Goal: Information Seeking & Learning: Find contact information

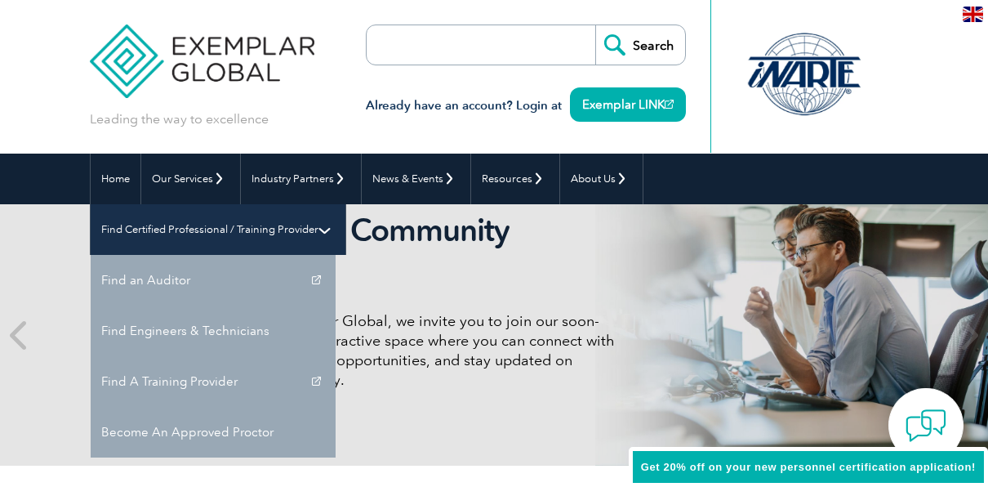
click at [345, 204] on link "Find Certified Professional / Training Provider" at bounding box center [218, 229] width 255 height 51
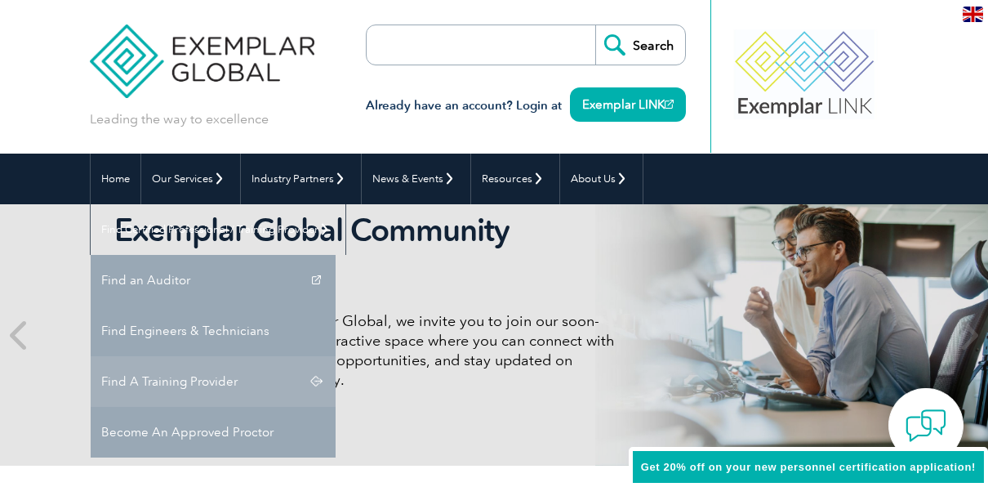
click at [336, 356] on link "Find A Training Provider" at bounding box center [213, 381] width 245 height 51
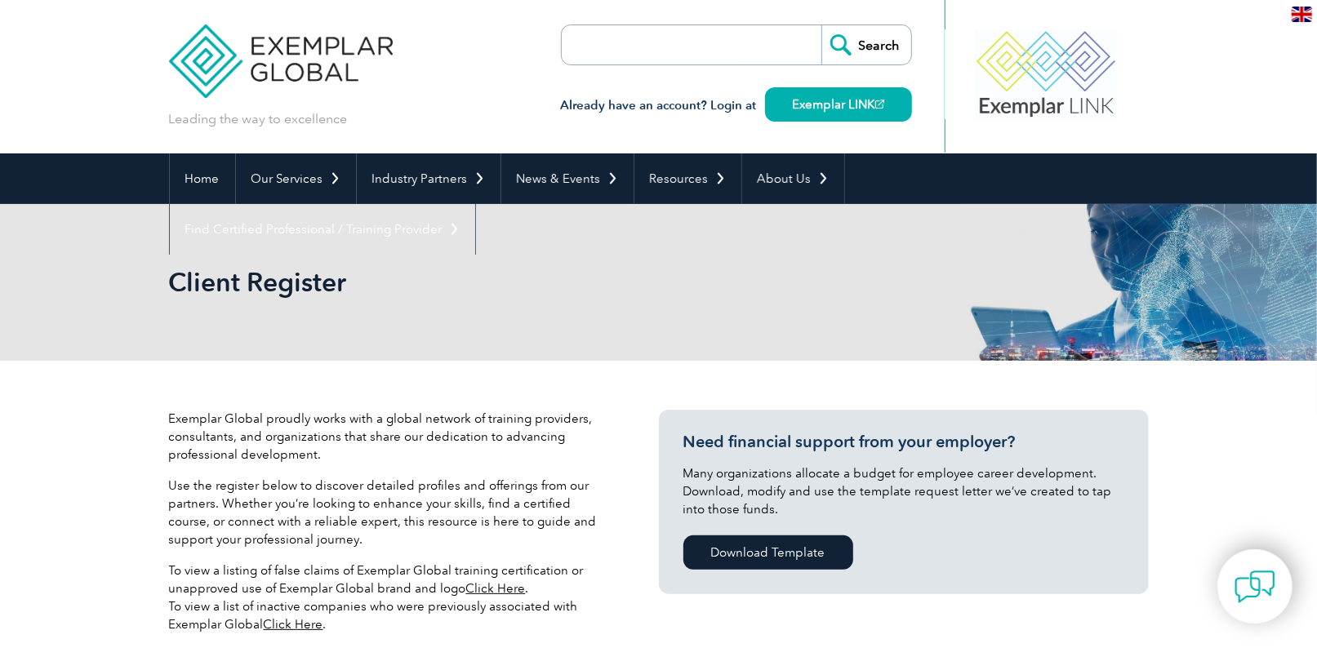
click at [625, 52] on input "search" at bounding box center [655, 44] width 171 height 39
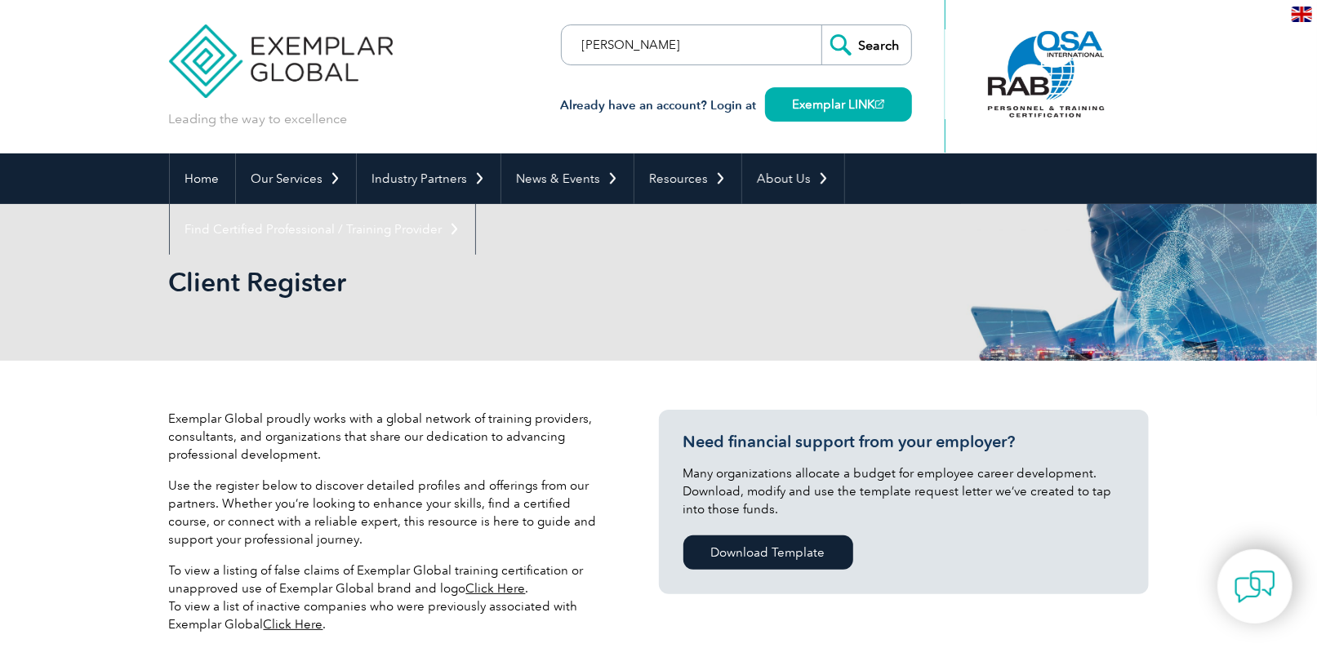
type input "Jack Sekhon"
click at [821, 25] on input "Search" at bounding box center [866, 44] width 90 height 39
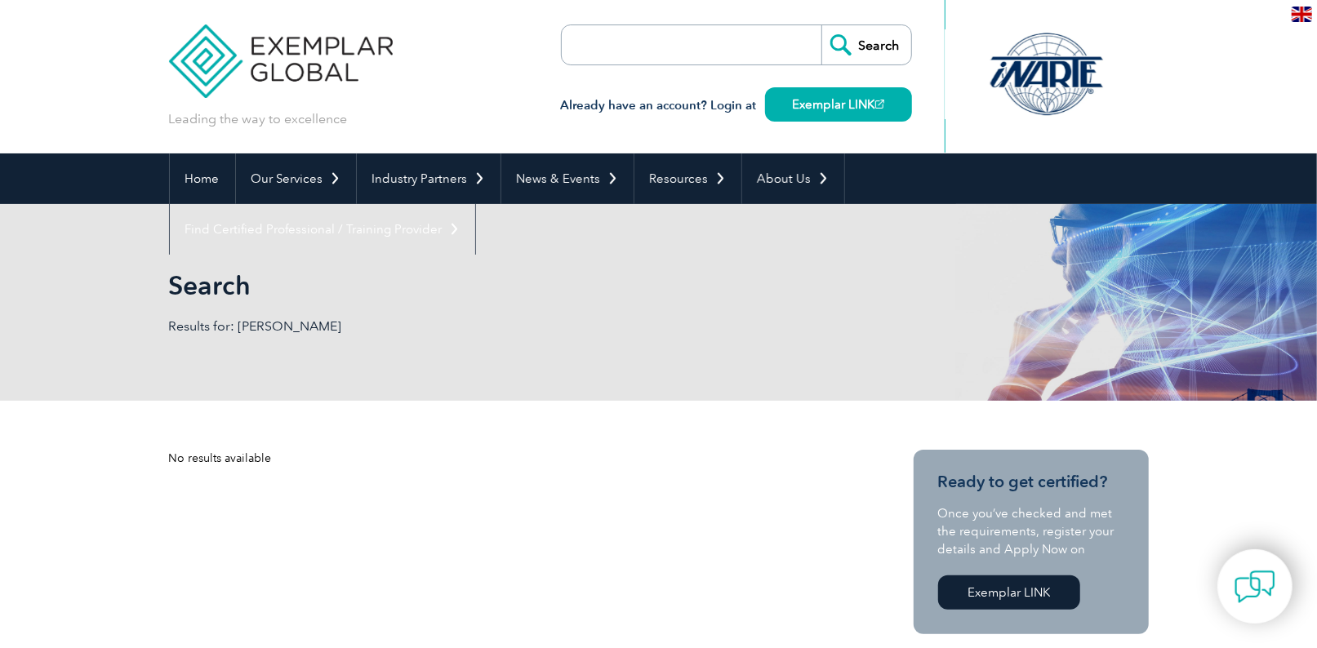
drag, startPoint x: 161, startPoint y: 453, endPoint x: 297, endPoint y: 457, distance: 136.4
drag, startPoint x: 297, startPoint y: 457, endPoint x: 346, endPoint y: 466, distance: 49.8
click at [346, 466] on div "No results available" at bounding box center [512, 458] width 686 height 17
click at [584, 52] on input "search" at bounding box center [655, 44] width 171 height 39
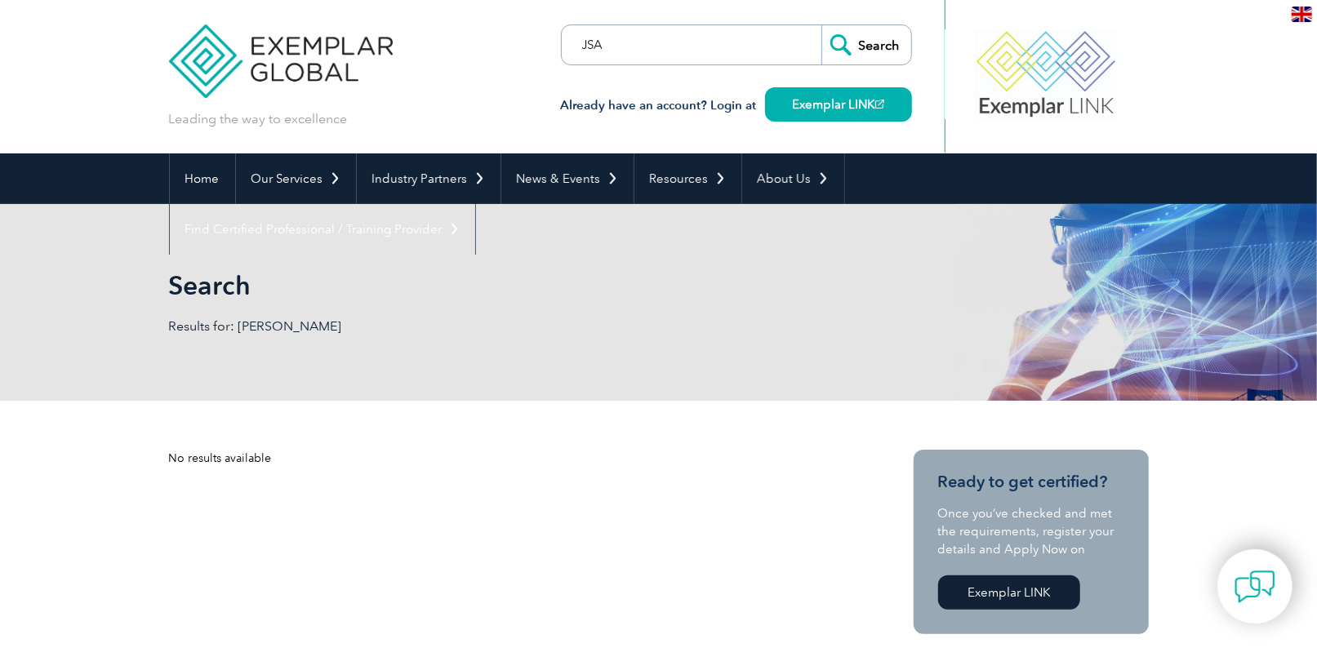
type input "JSA"
click at [821, 25] on input "Search" at bounding box center [866, 44] width 90 height 39
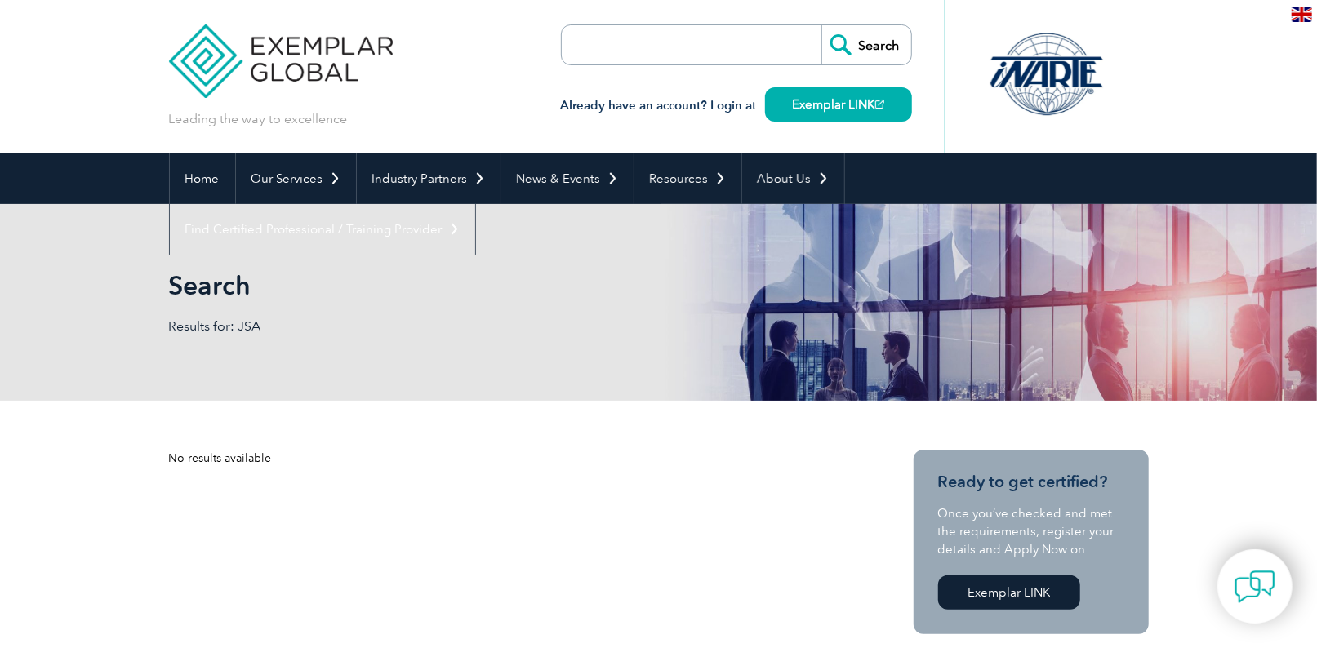
click at [688, 60] on input "search" at bounding box center [655, 44] width 171 height 39
click at [365, 387] on div "Search Results for: JSA" at bounding box center [659, 302] width 980 height 197
click at [604, 38] on input "search" at bounding box center [655, 44] width 171 height 39
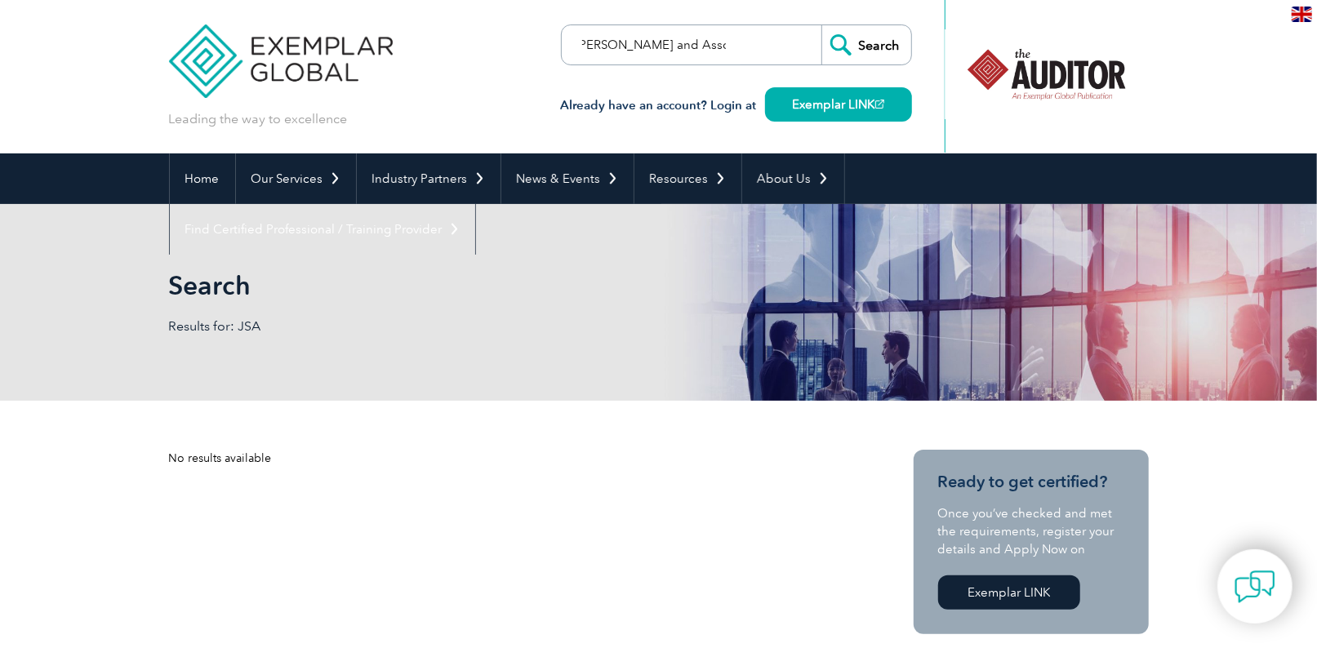
scroll to position [0, 12]
type input "Jack Sekhon and Associates"
click at [821, 25] on input "Search" at bounding box center [866, 44] width 90 height 39
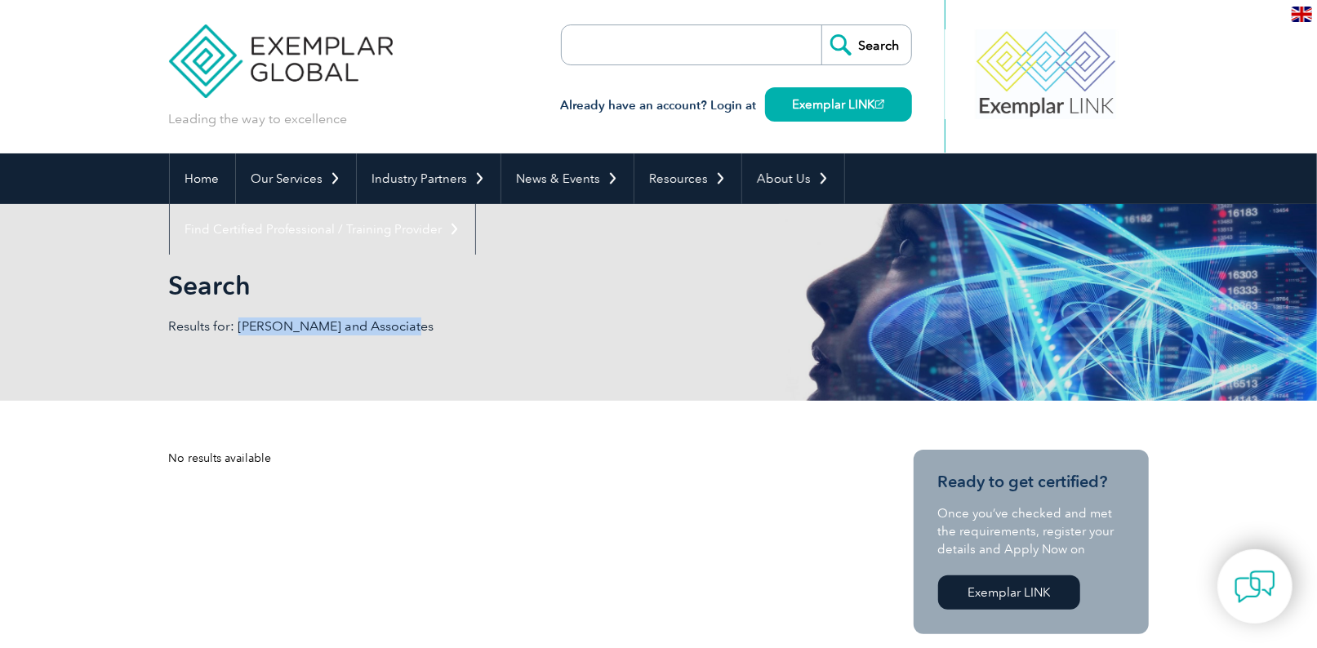
drag, startPoint x: 420, startPoint y: 319, endPoint x: 238, endPoint y: 327, distance: 182.2
click at [238, 327] on p "Results for: Jack Sekhon and Associates" at bounding box center [414, 327] width 490 height 18
copy p "[PERSON_NAME] and Associates"
click at [630, 38] on input "search" at bounding box center [655, 44] width 171 height 39
paste input "[PERSON_NAME] and Associates"
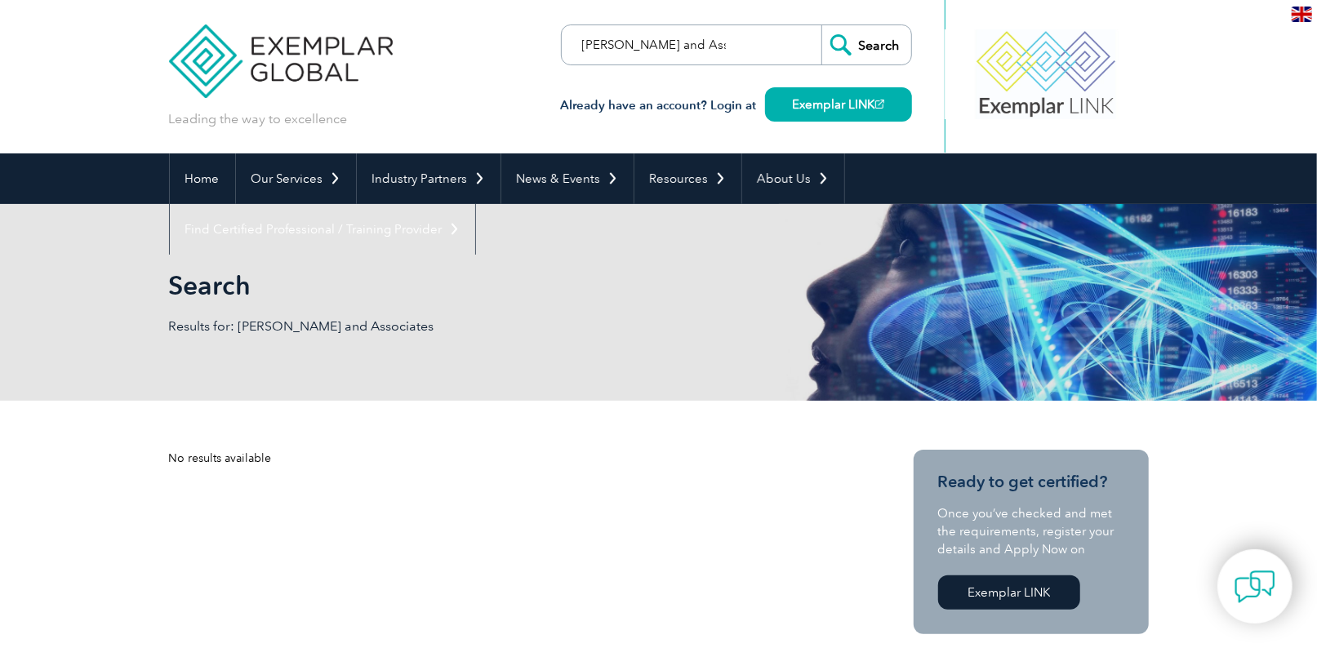
scroll to position [0, 12]
click at [649, 46] on input "Jack Sekhon and Associates" at bounding box center [655, 44] width 171 height 39
type input "Jack Sekhon & Associates"
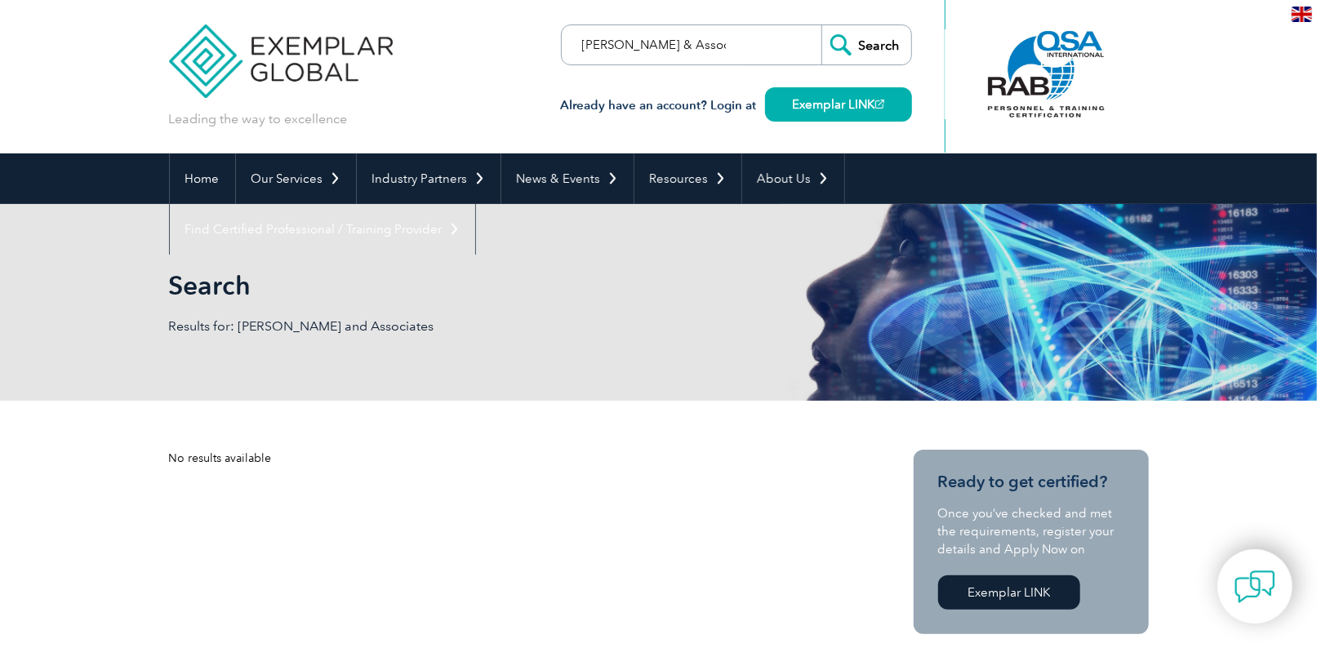
click at [821, 25] on input "Search" at bounding box center [866, 44] width 90 height 39
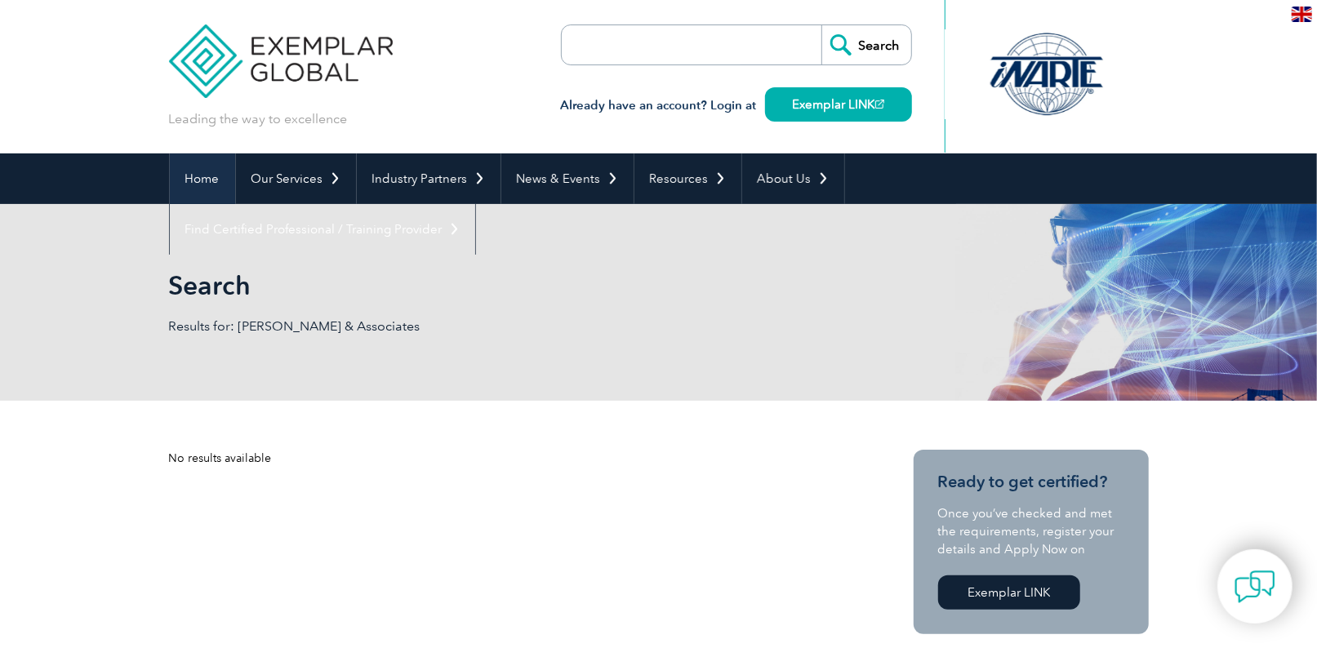
click at [214, 182] on link "Home" at bounding box center [202, 179] width 65 height 51
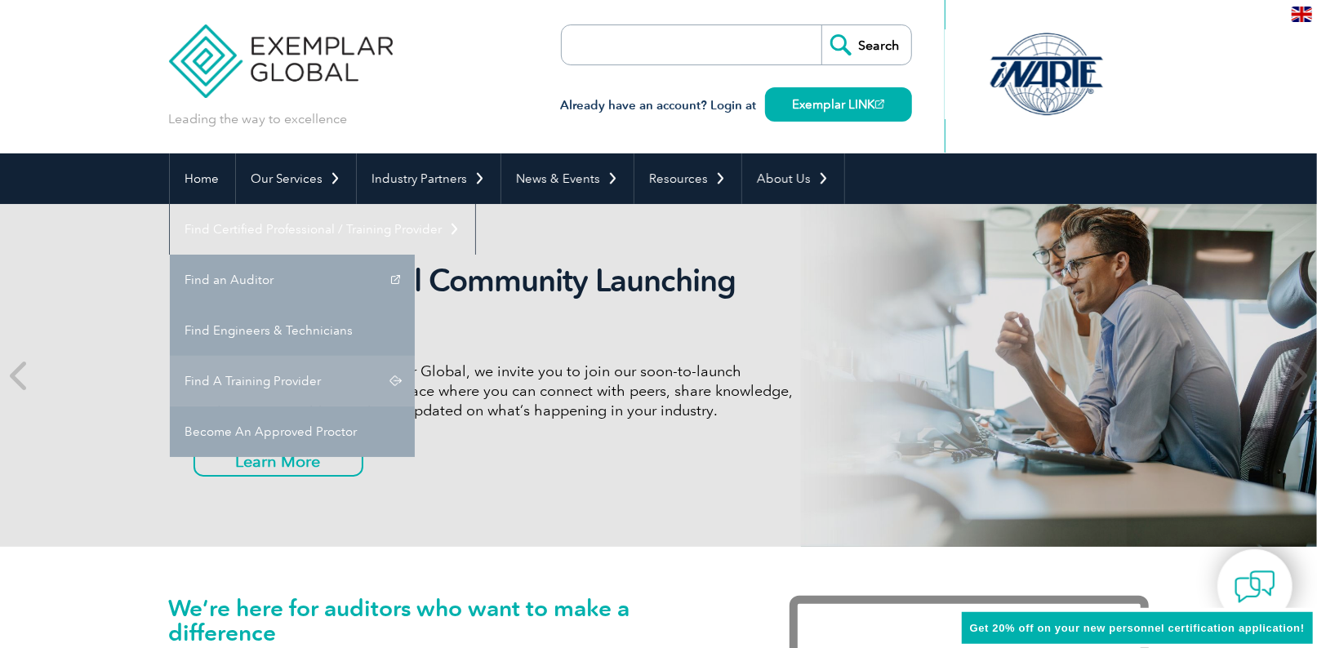
click at [415, 356] on link "Find A Training Provider" at bounding box center [292, 381] width 245 height 51
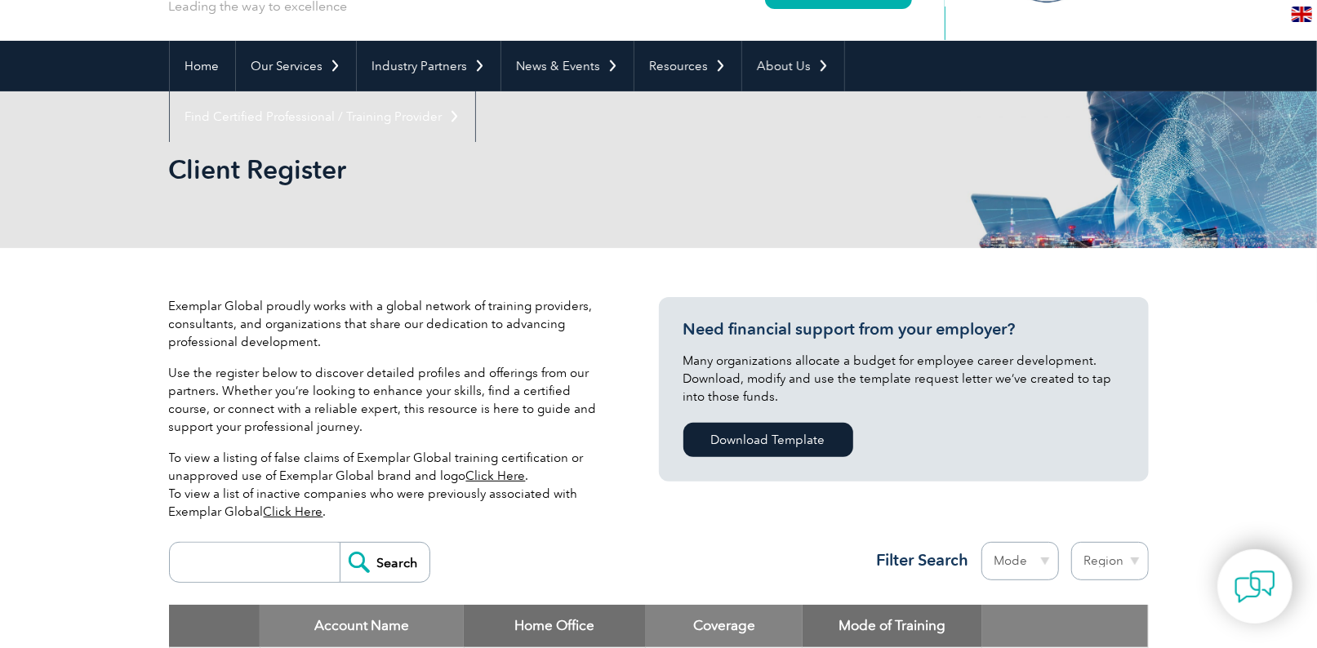
scroll to position [217, 0]
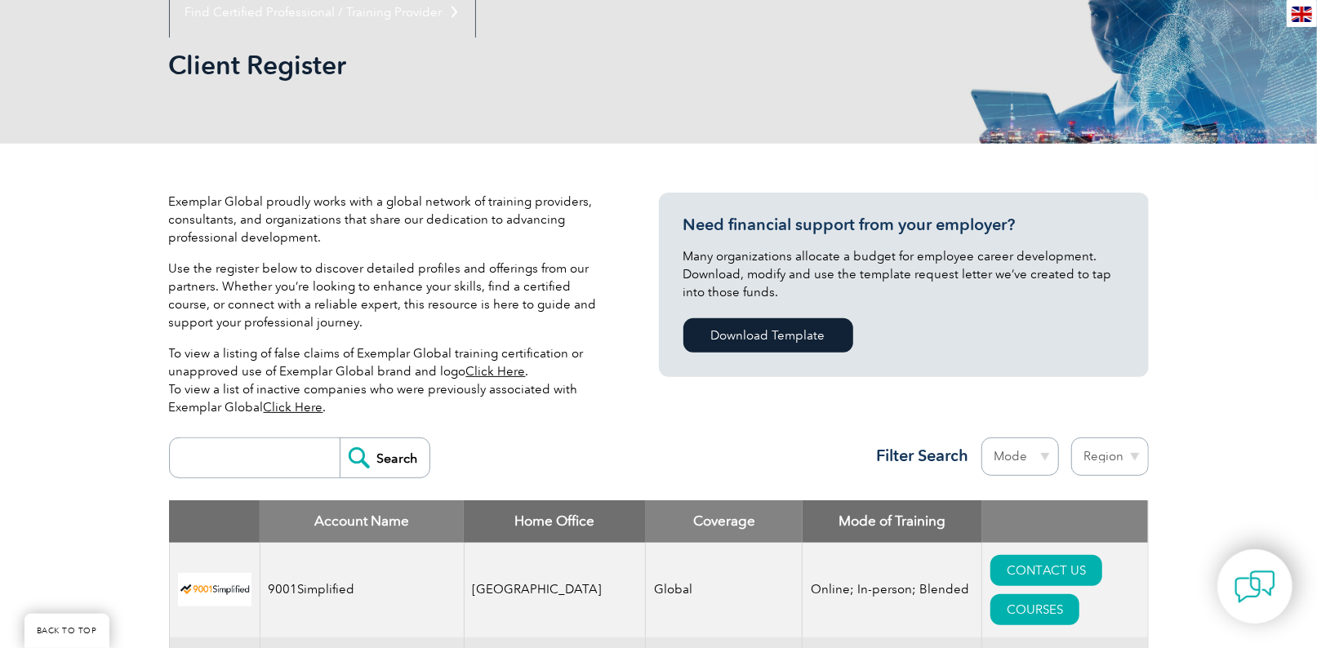
click at [227, 457] on input "search" at bounding box center [259, 457] width 162 height 39
type input "Jack Sekhon"
click at [340, 438] on input "Search" at bounding box center [385, 457] width 90 height 39
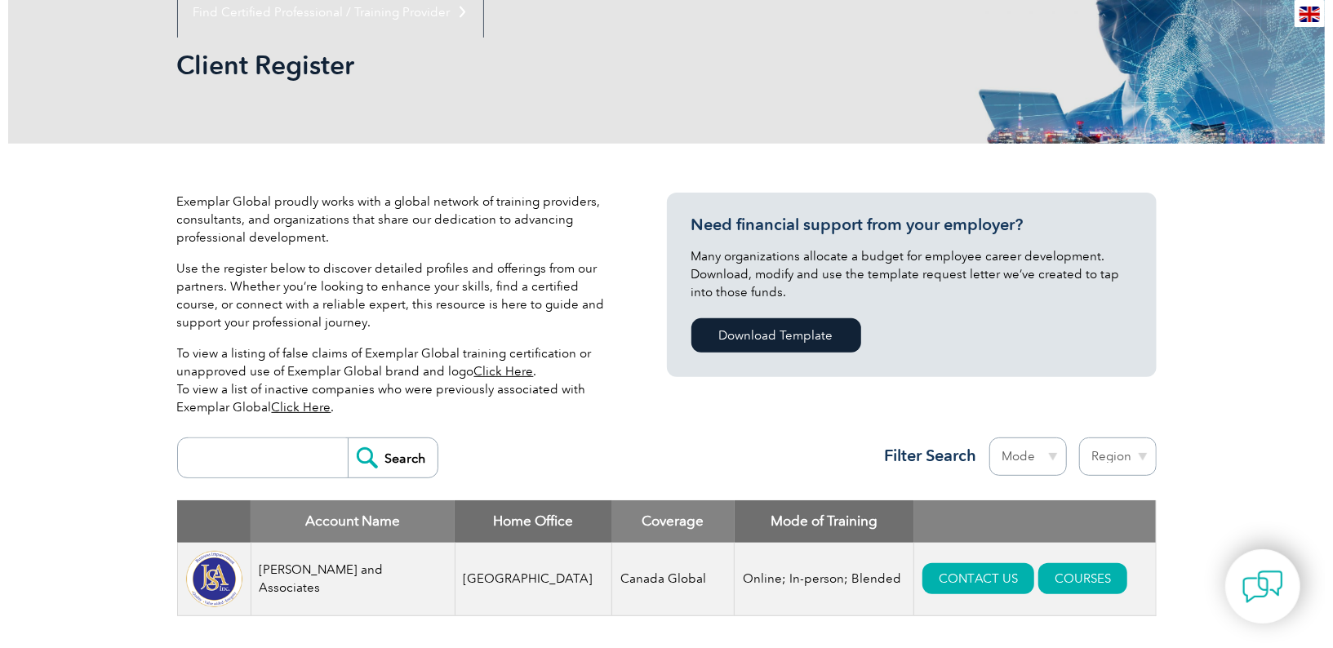
scroll to position [327, 0]
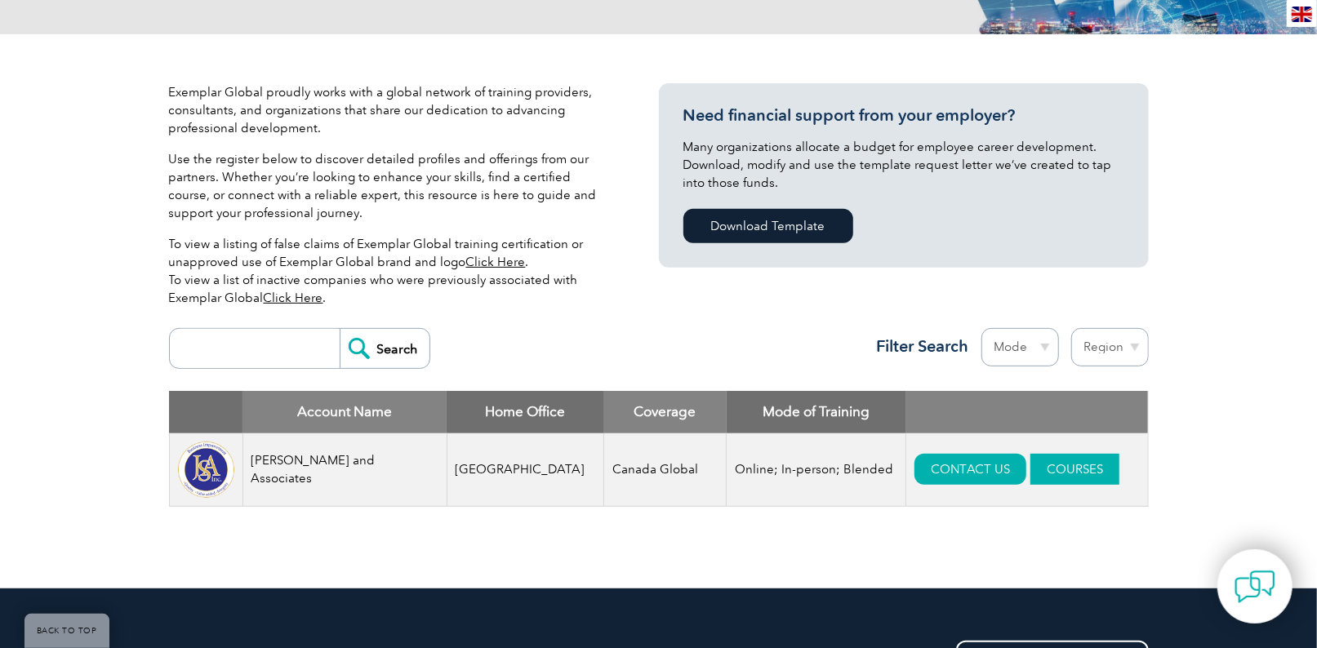
click at [1071, 476] on link "COURSES" at bounding box center [1074, 469] width 89 height 31
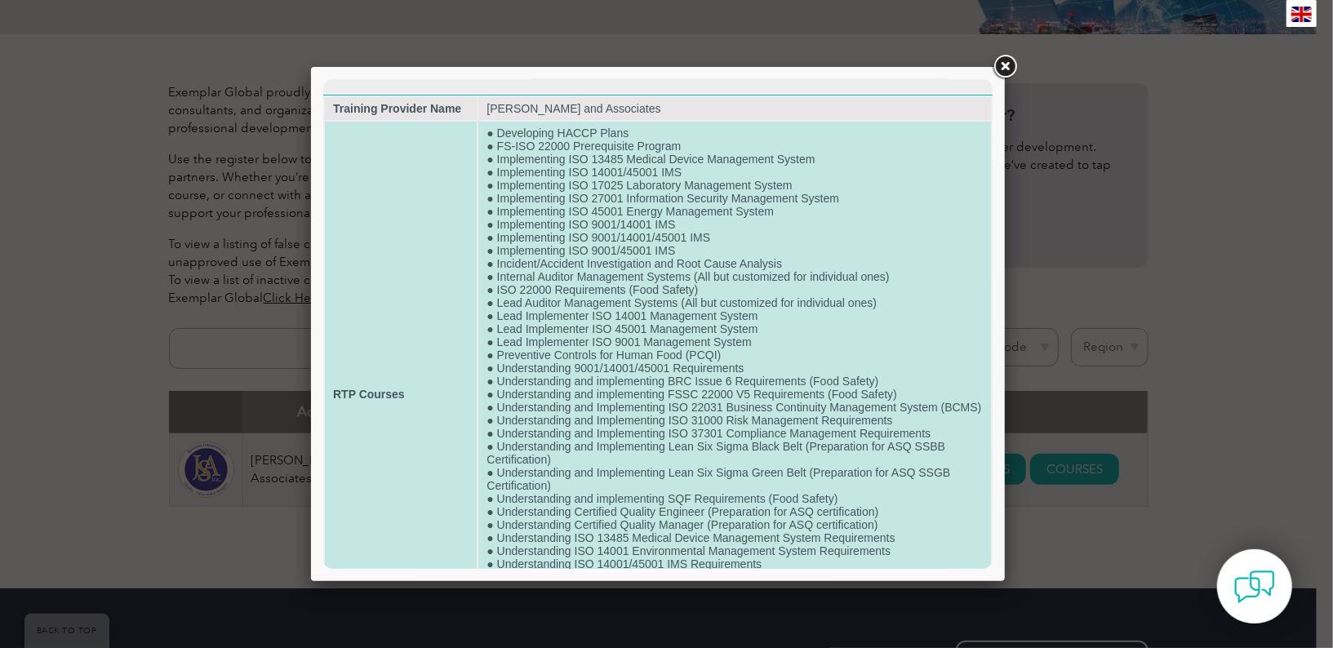
scroll to position [0, 0]
drag, startPoint x: 553, startPoint y: 132, endPoint x: 646, endPoint y: 133, distance: 93.1
click at [646, 133] on td "● Developing HACCP Plans ● FS-ISO 22000 Prerequisite Program ● Implementing ISO…" at bounding box center [734, 394] width 513 height 545
drag, startPoint x: 646, startPoint y: 133, endPoint x: 601, endPoint y: 189, distance: 71.4
click at [601, 189] on td "● Developing HACCP Plans ● FS-ISO 22000 Prerequisite Program ● Implementing ISO…" at bounding box center [734, 394] width 513 height 545
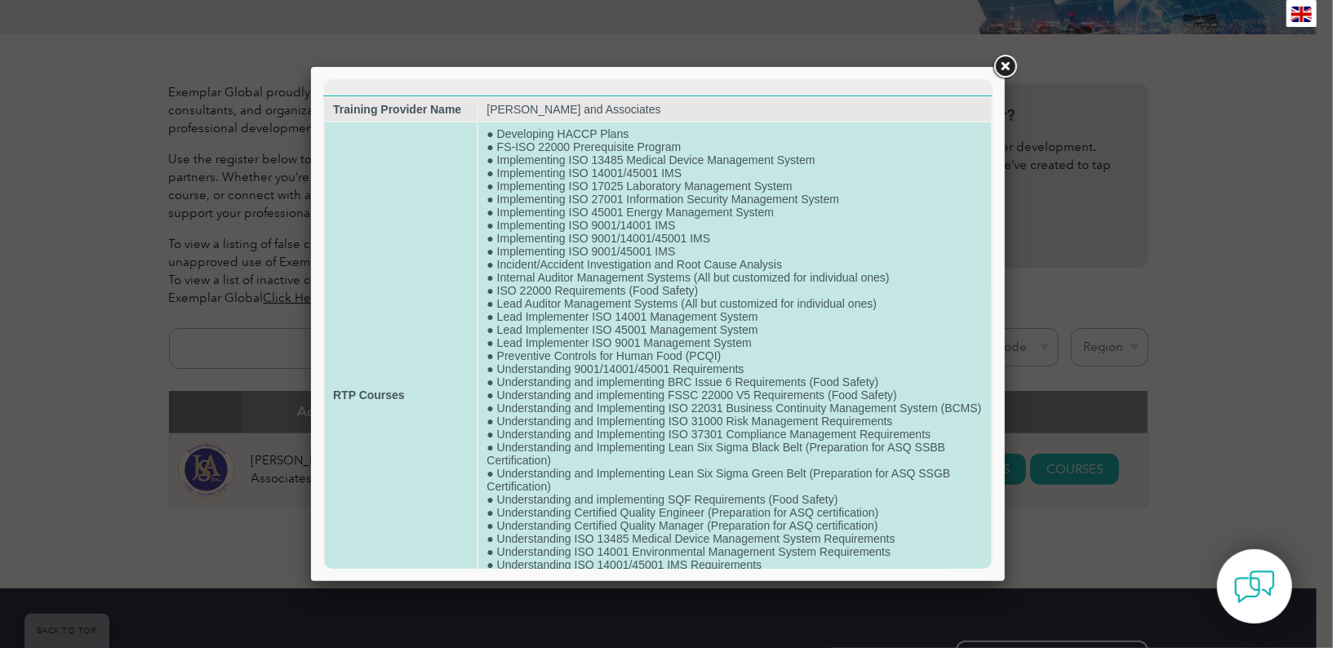
scroll to position [109, 0]
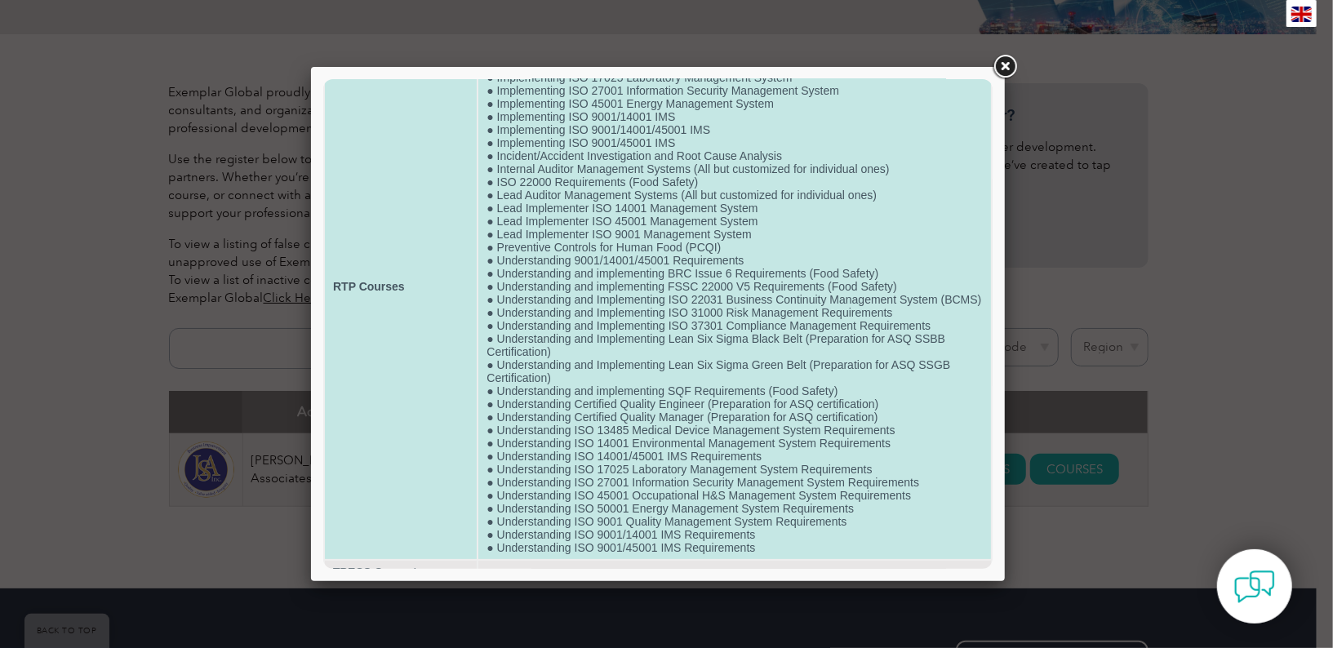
click at [723, 248] on td "● Developing HACCP Plans ● FS-ISO 22000 Prerequisite Program ● Implementing ISO…" at bounding box center [734, 285] width 513 height 545
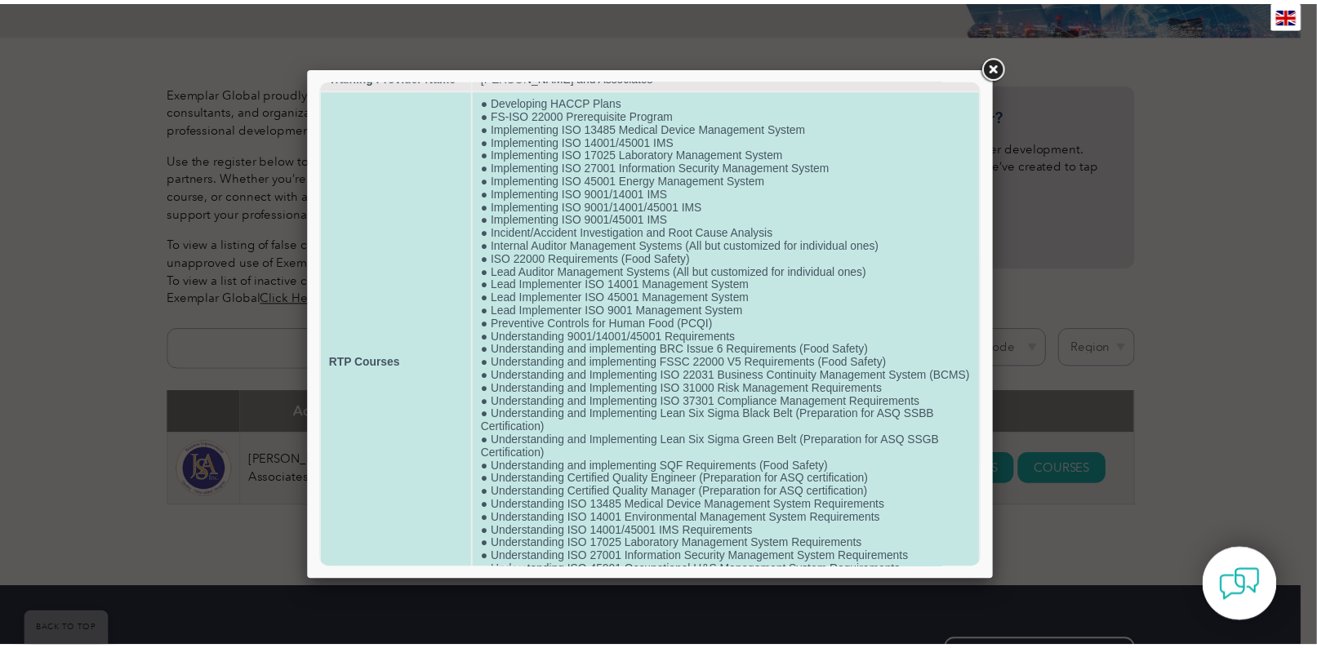
scroll to position [0, 0]
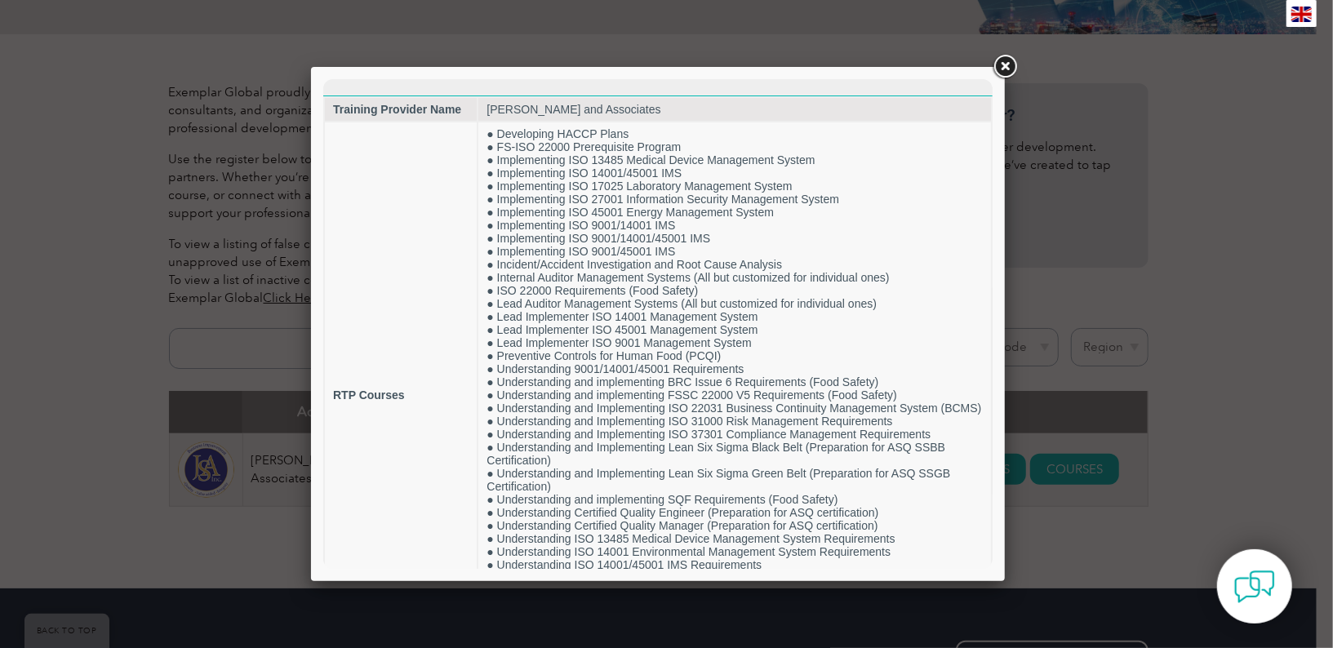
click at [1006, 60] on link at bounding box center [1004, 66] width 29 height 29
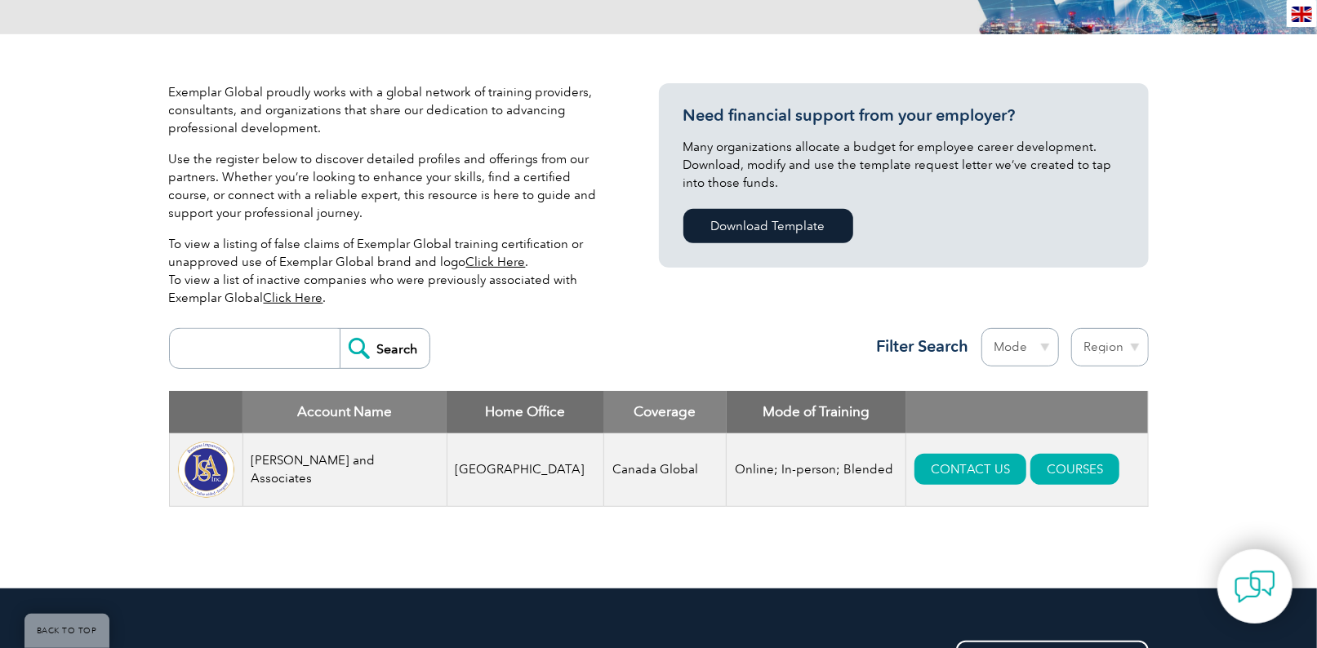
click at [1046, 348] on select "Mode Online In-person Blended" at bounding box center [1020, 347] width 78 height 38
drag, startPoint x: 1046, startPoint y: 348, endPoint x: 1068, endPoint y: 349, distance: 22.1
click at [1046, 348] on select "Mode Online In-person Blended" at bounding box center [1020, 347] width 78 height 38
click at [1106, 349] on select "Region [GEOGRAPHIC_DATA] [GEOGRAPHIC_DATA] [GEOGRAPHIC_DATA] [GEOGRAPHIC_DATA] …" at bounding box center [1110, 347] width 78 height 38
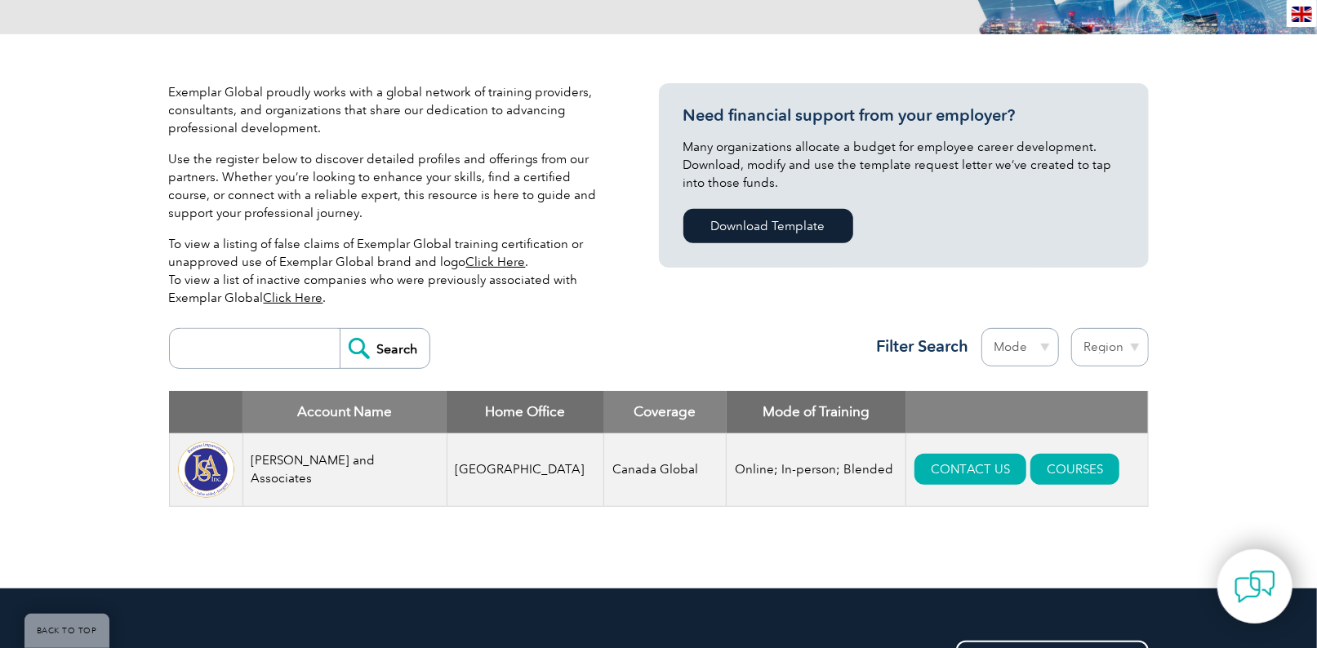
click at [240, 345] on input "search" at bounding box center [259, 348] width 162 height 39
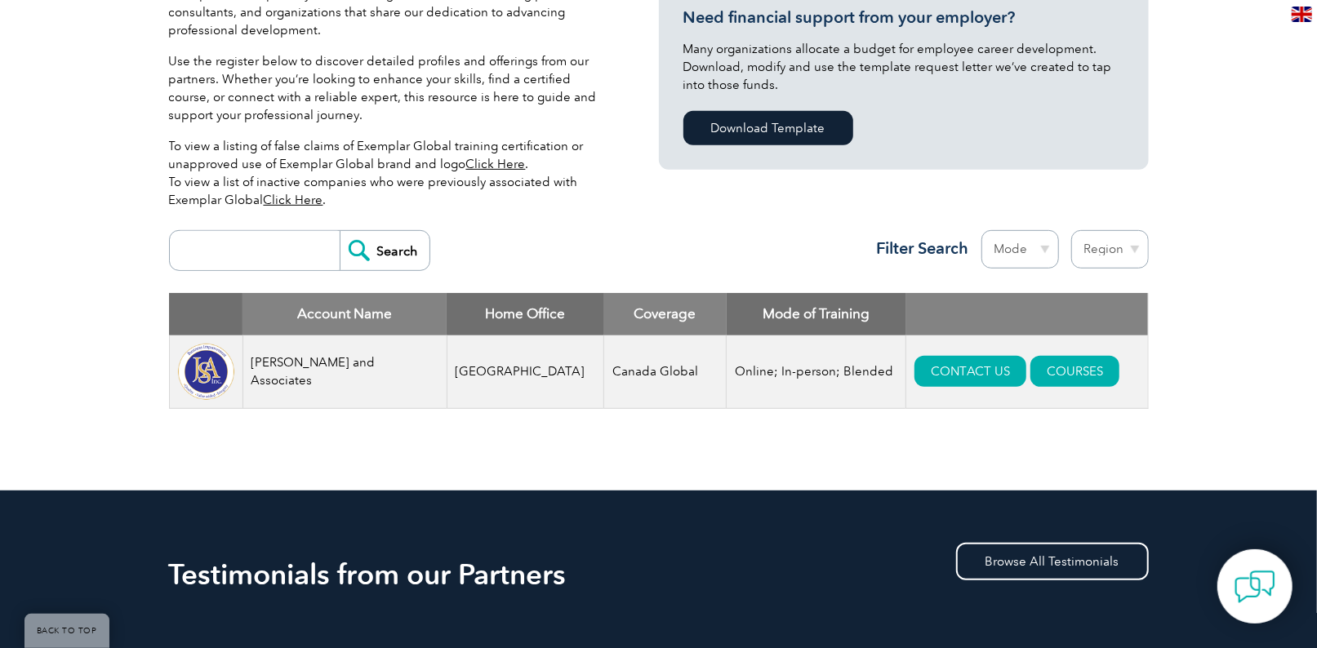
scroll to position [435, 0]
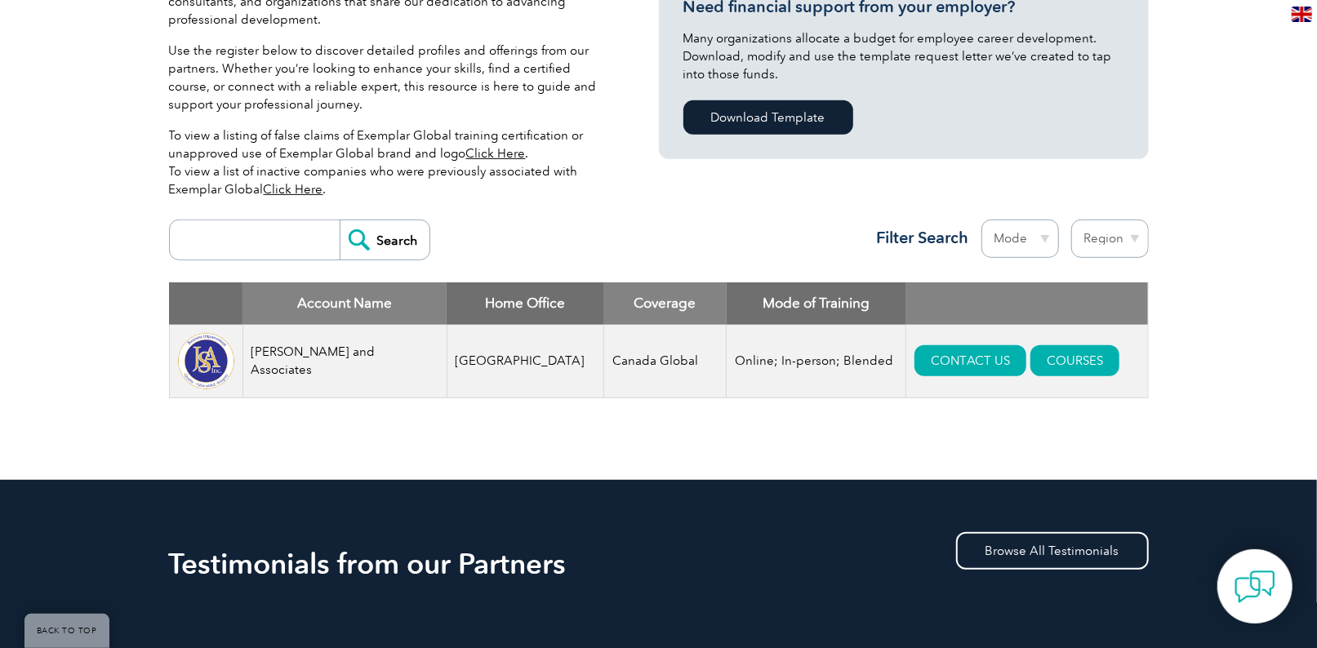
click at [229, 238] on input "search" at bounding box center [259, 239] width 162 height 39
click at [340, 220] on input "Search" at bounding box center [385, 239] width 90 height 39
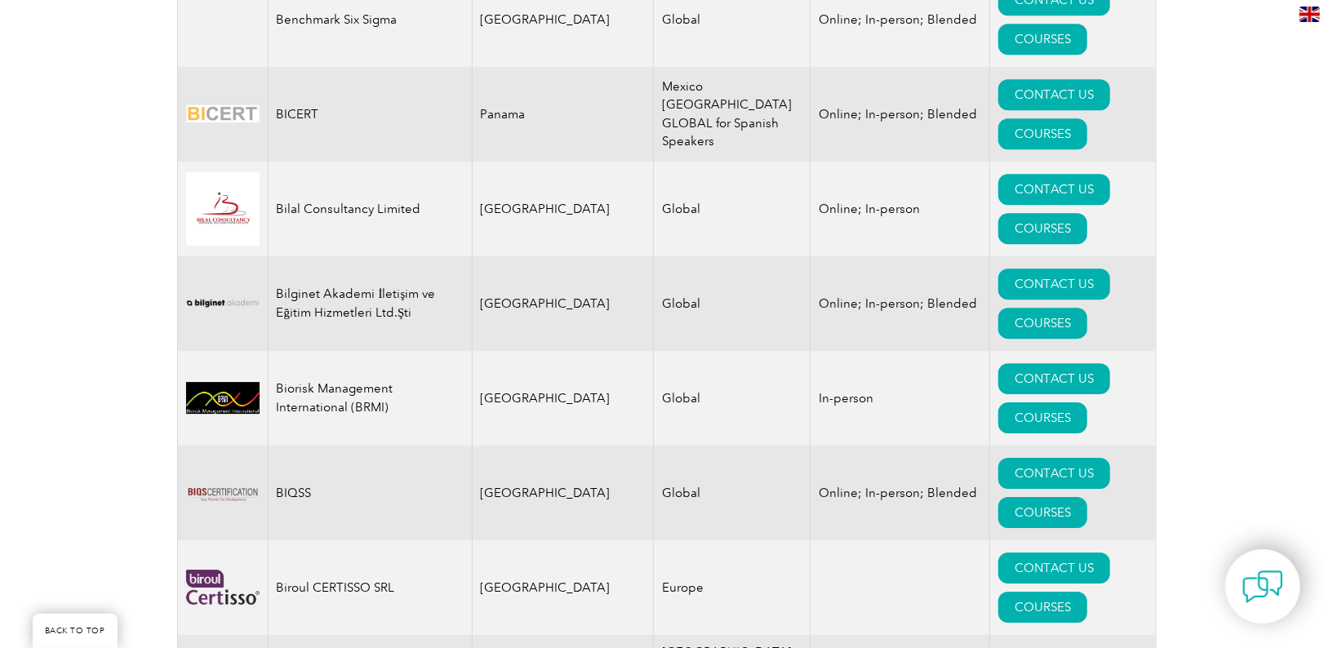
scroll to position [3157, 0]
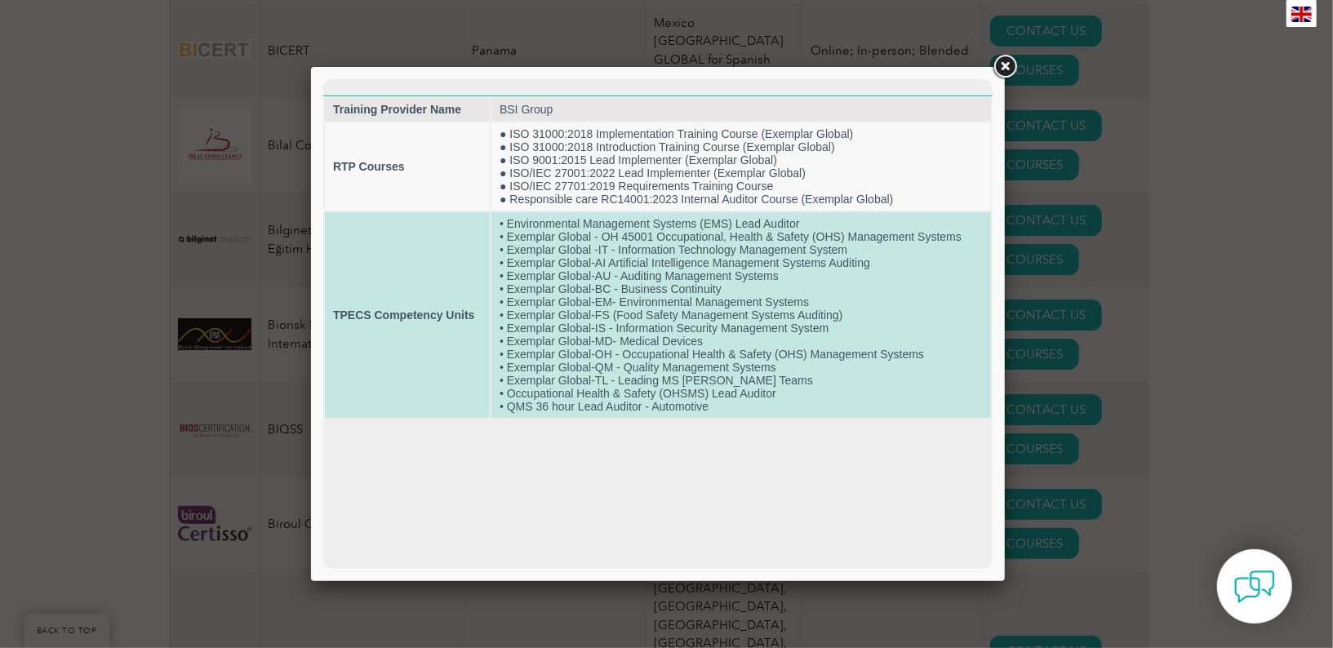
scroll to position [0, 0]
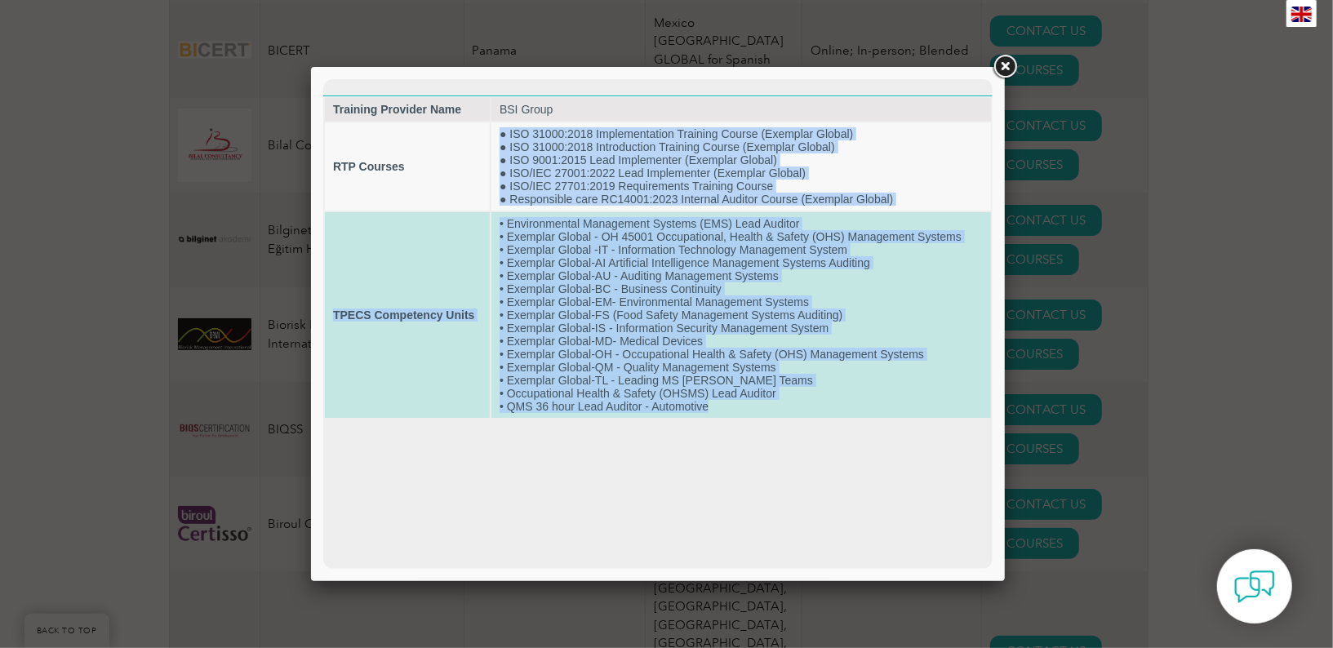
drag, startPoint x: 500, startPoint y: 133, endPoint x: 790, endPoint y: 412, distance: 402.5
click at [790, 412] on tbody "Training Provider Name BSI Group RTP Courses ● ISO 31000:2018 Implementation Tr…" at bounding box center [657, 257] width 666 height 320
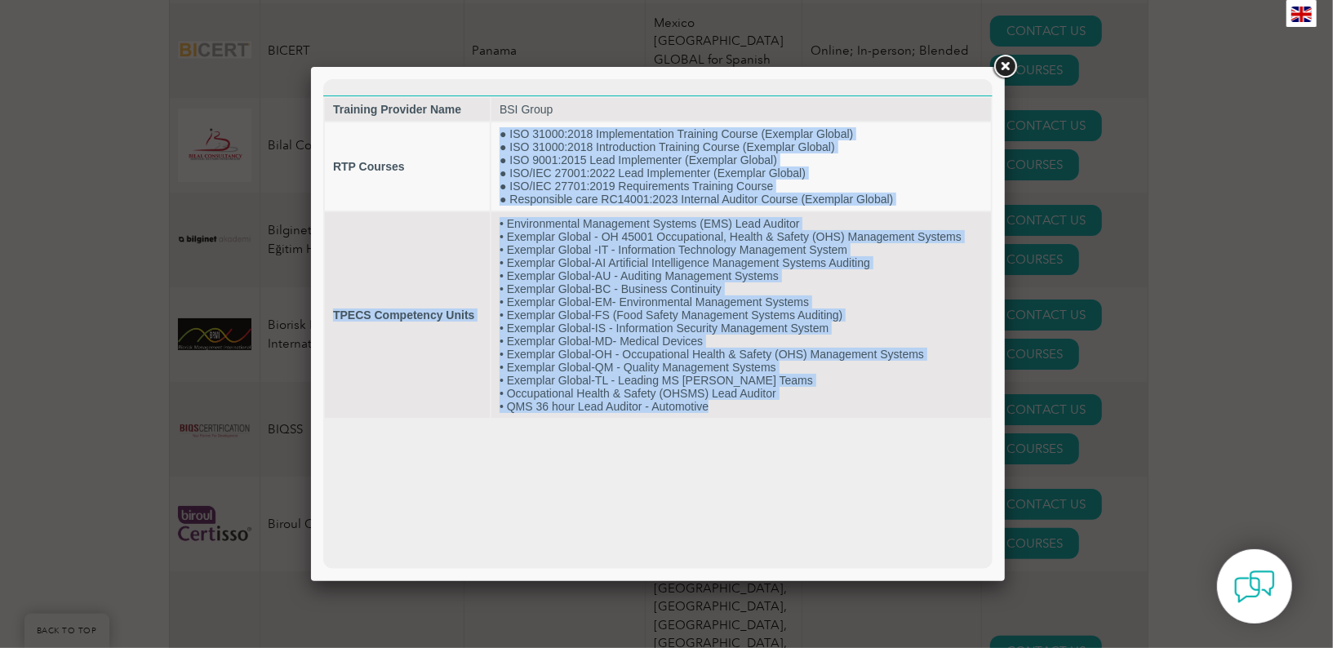
drag, startPoint x: 790, startPoint y: 412, endPoint x: 781, endPoint y: 438, distance: 27.6
click at [781, 419] on html "Training Provider Name BSI Group RTP Courses ● ISO 31000:2018 Implementation Tr…" at bounding box center [658, 248] width 670 height 341
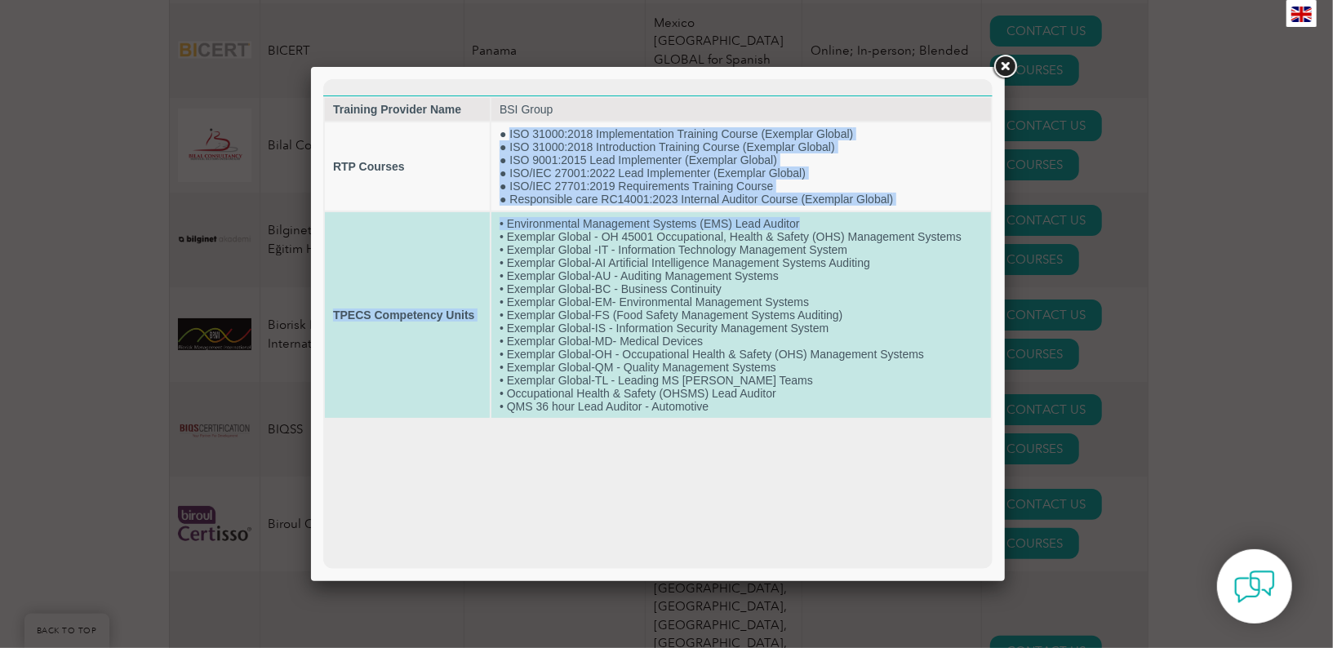
drag, startPoint x: 509, startPoint y: 128, endPoint x: 882, endPoint y: 215, distance: 383.1
click at [882, 215] on tbody "Training Provider Name BSI Group RTP Courses ● ISO 31000:2018 Implementation Tr…" at bounding box center [657, 257] width 666 height 320
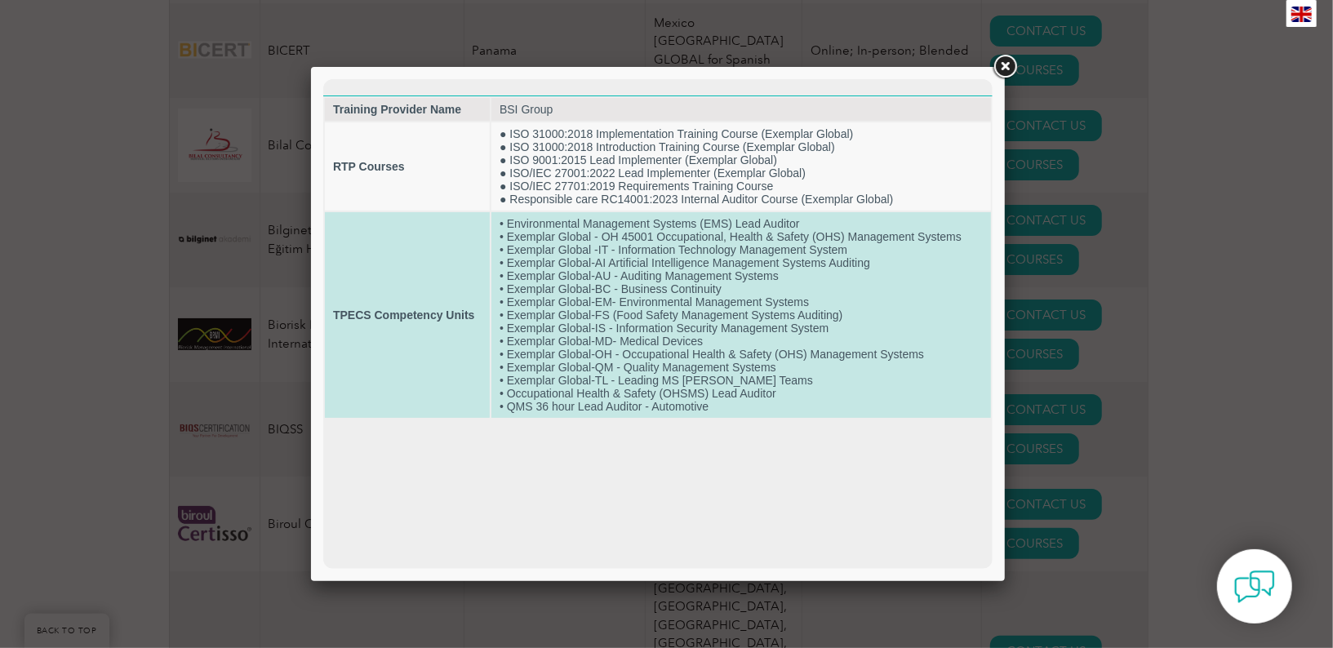
click at [609, 249] on td "• Environmental Management Systems (EMS) Lead Auditor • Exemplar Global - OH 45…" at bounding box center [741, 314] width 500 height 206
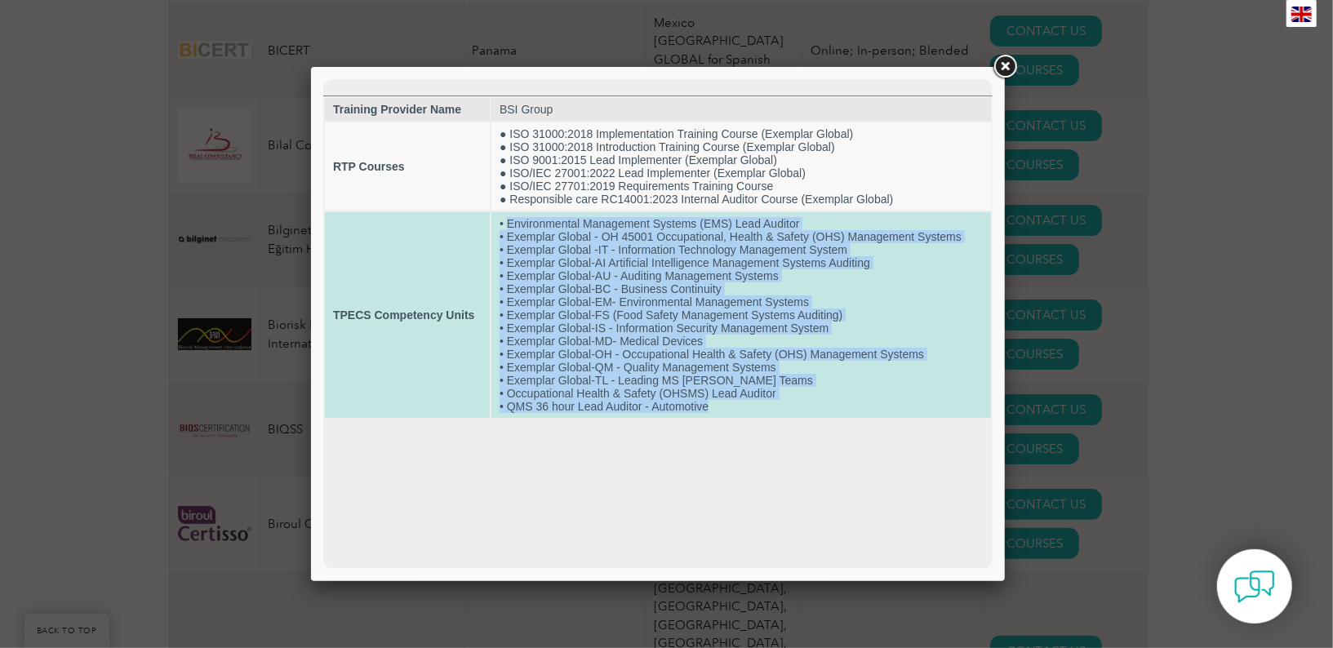
drag, startPoint x: 506, startPoint y: 226, endPoint x: 780, endPoint y: 412, distance: 330.9
click at [780, 412] on td "• Environmental Management Systems (EMS) Lead Auditor • Exemplar Global - OH 45…" at bounding box center [741, 314] width 500 height 206
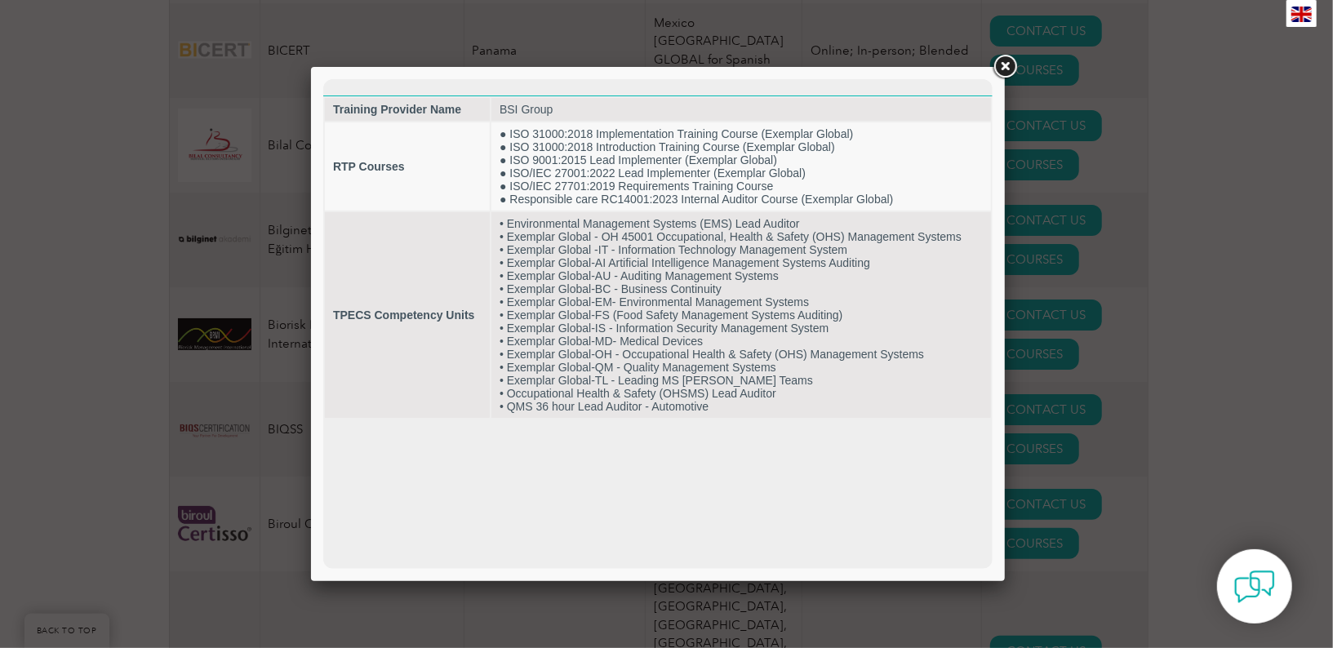
drag, startPoint x: 780, startPoint y: 412, endPoint x: 723, endPoint y: 430, distance: 59.1
click at [723, 419] on html "Training Provider Name BSI Group RTP Courses ● ISO 31000:2018 Implementation Tr…" at bounding box center [658, 248] width 670 height 341
click at [1001, 65] on link at bounding box center [1004, 66] width 29 height 29
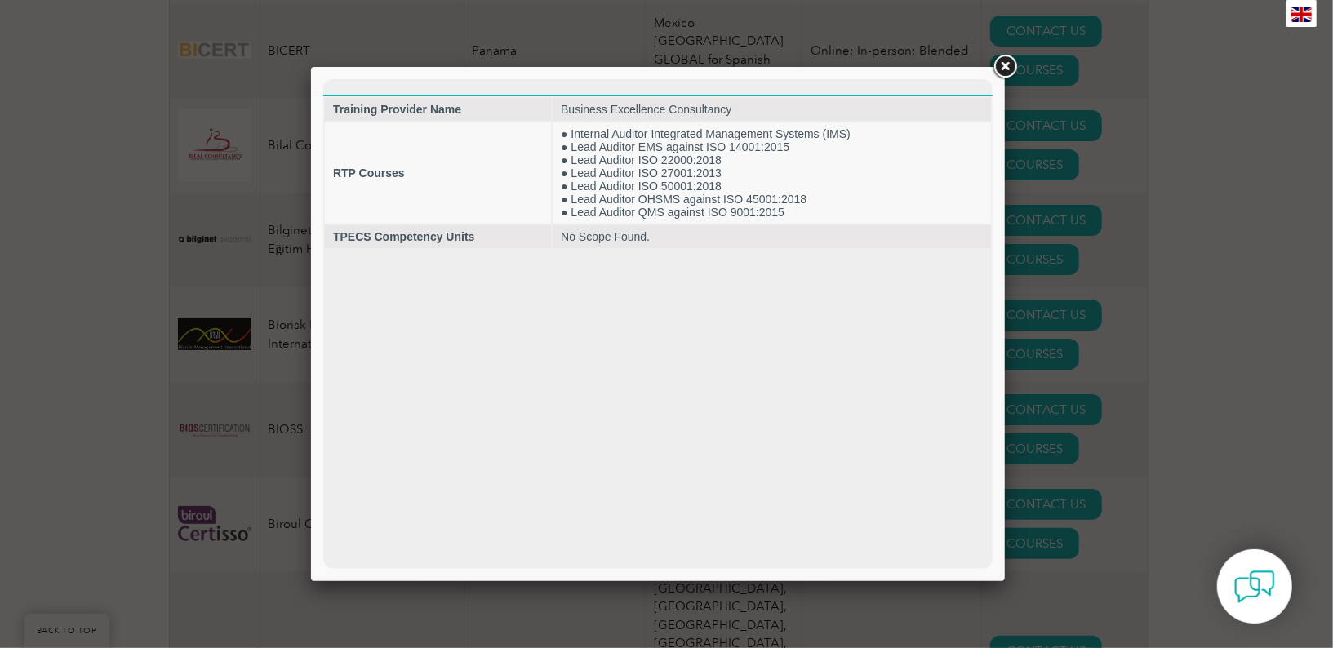
click at [1004, 62] on link at bounding box center [1004, 66] width 29 height 29
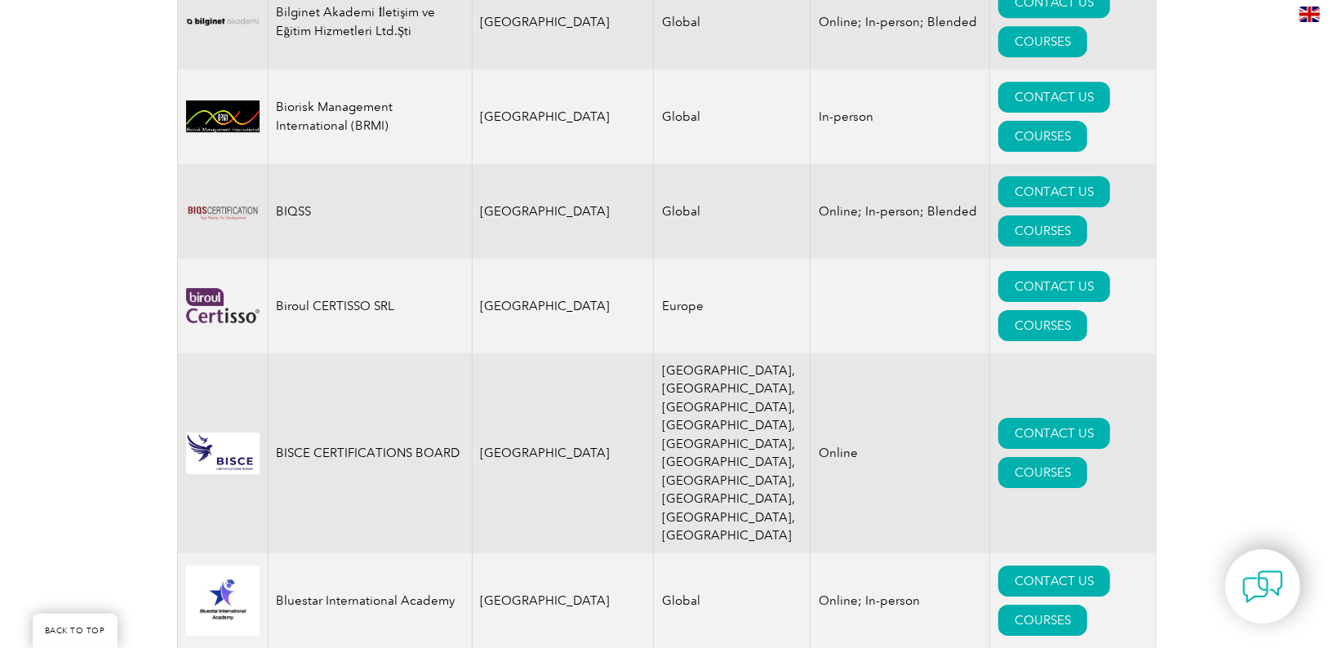
scroll to position [3483, 0]
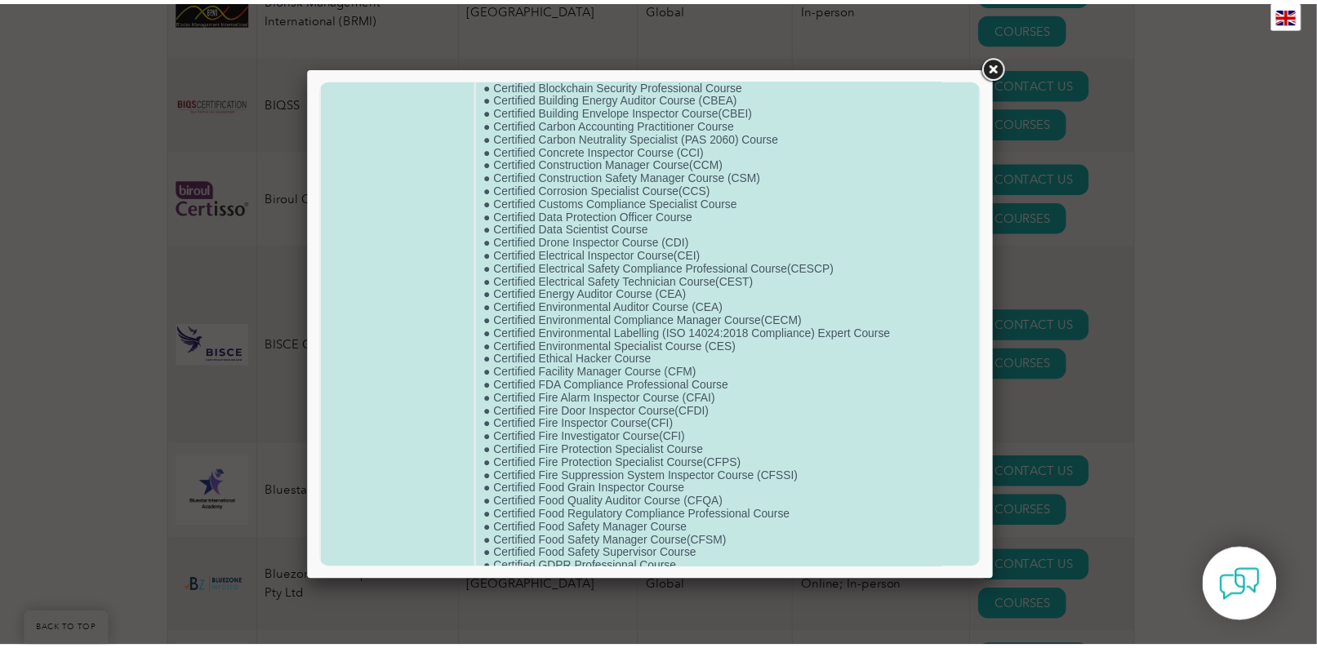
scroll to position [0, 0]
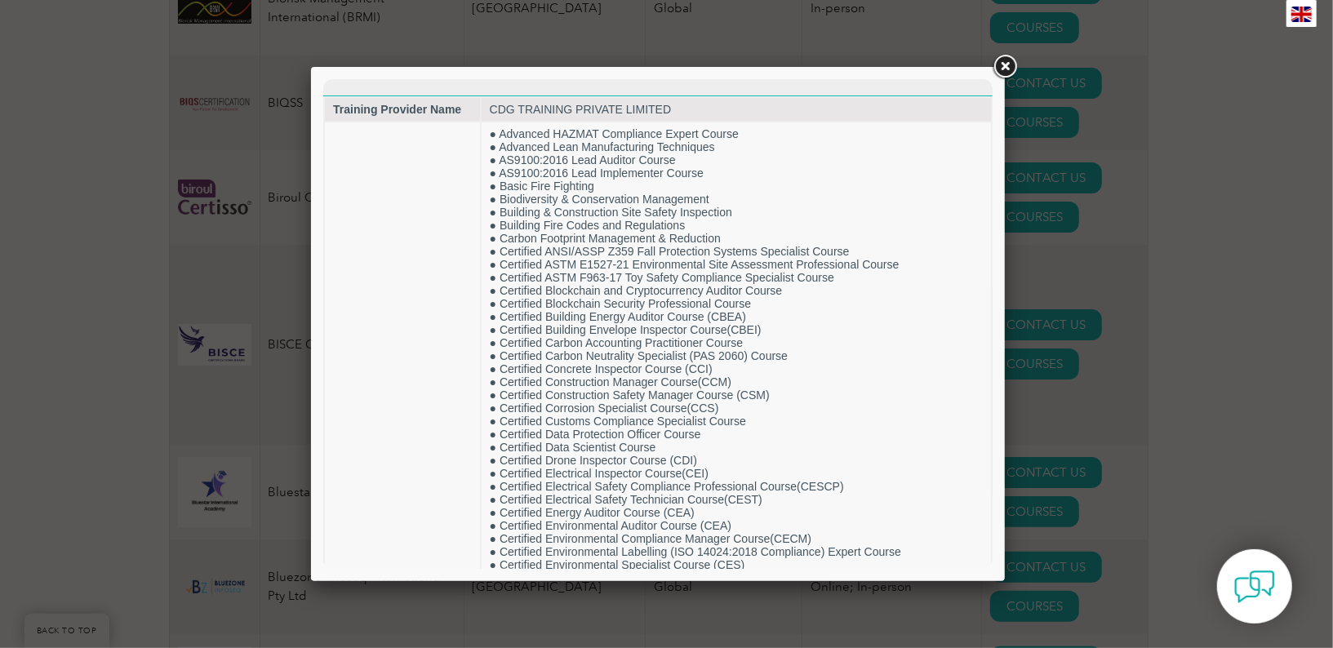
click at [1005, 69] on link at bounding box center [1004, 66] width 29 height 29
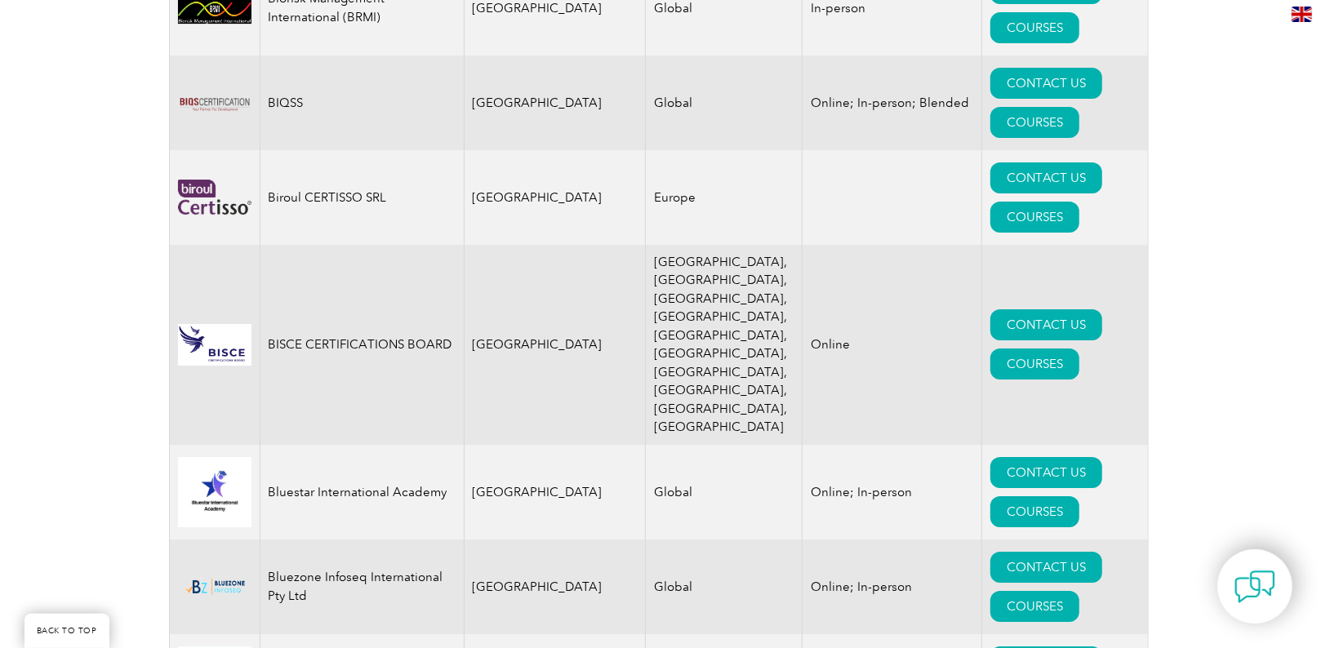
drag, startPoint x: 278, startPoint y: 402, endPoint x: 353, endPoint y: 419, distance: 77.1
drag, startPoint x: 171, startPoint y: 403, endPoint x: 561, endPoint y: 423, distance: 390.0
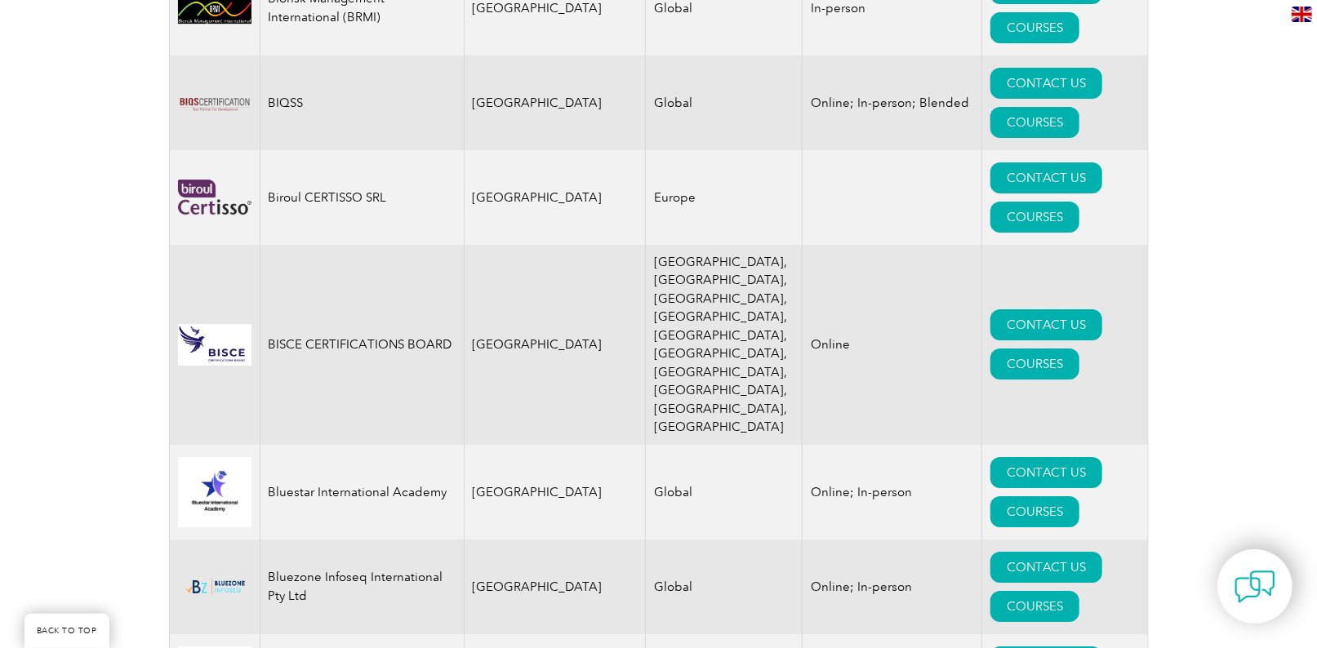
drag, startPoint x: 467, startPoint y: 413, endPoint x: 539, endPoint y: 423, distance: 72.5
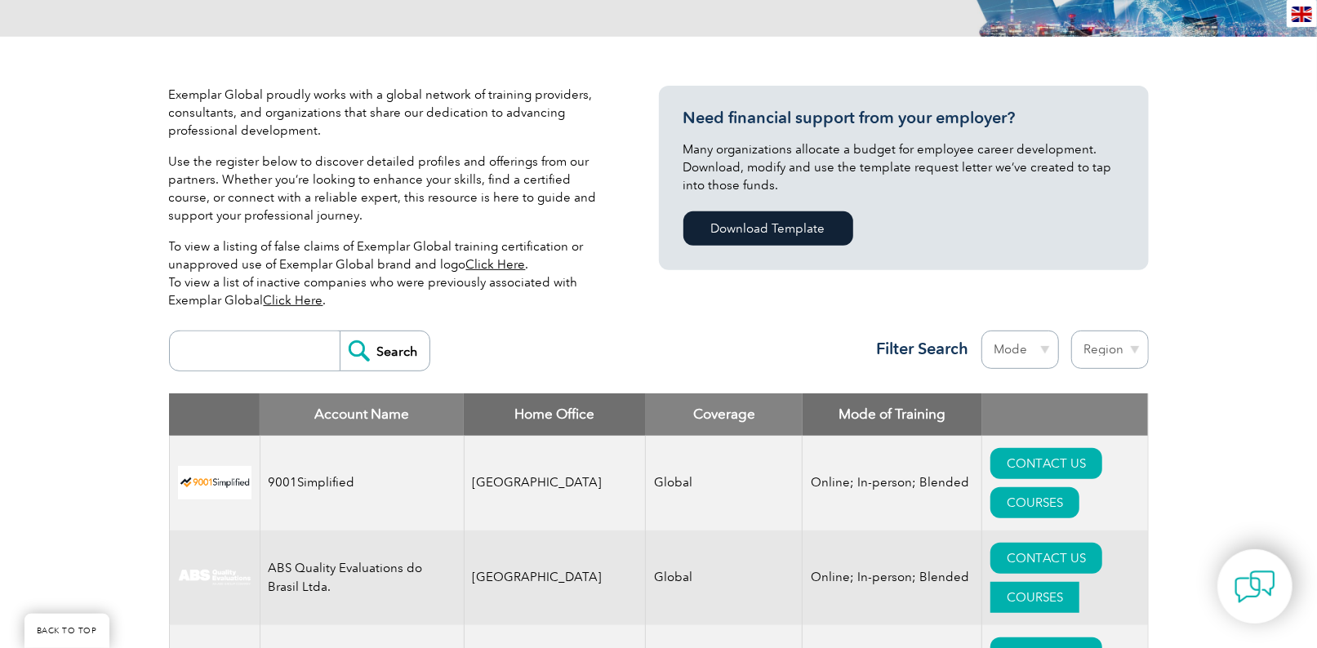
scroll to position [327, 0]
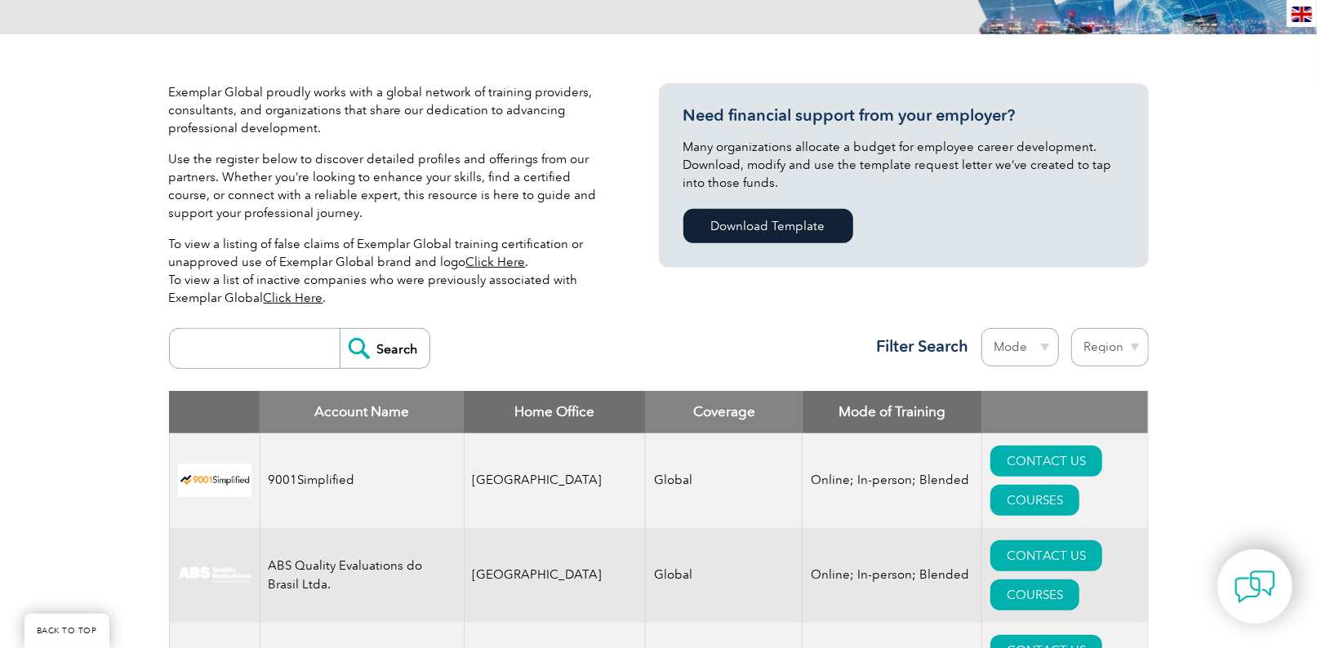
click at [1132, 349] on select "Region [GEOGRAPHIC_DATA] [GEOGRAPHIC_DATA] [GEOGRAPHIC_DATA] [GEOGRAPHIC_DATA] …" at bounding box center [1110, 347] width 78 height 38
select select "[GEOGRAPHIC_DATA]"
click at [1071, 328] on select "Region [GEOGRAPHIC_DATA] [GEOGRAPHIC_DATA] [GEOGRAPHIC_DATA] [GEOGRAPHIC_DATA] …" at bounding box center [1110, 347] width 78 height 38
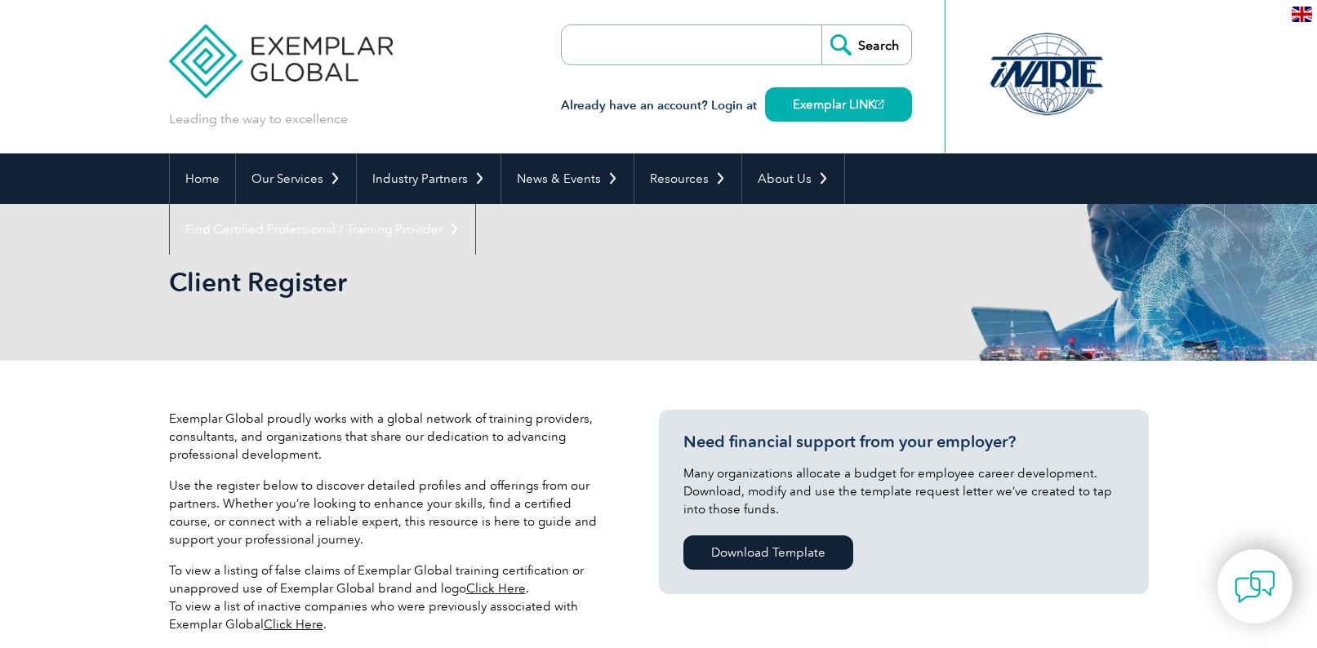
select select "[GEOGRAPHIC_DATA]"
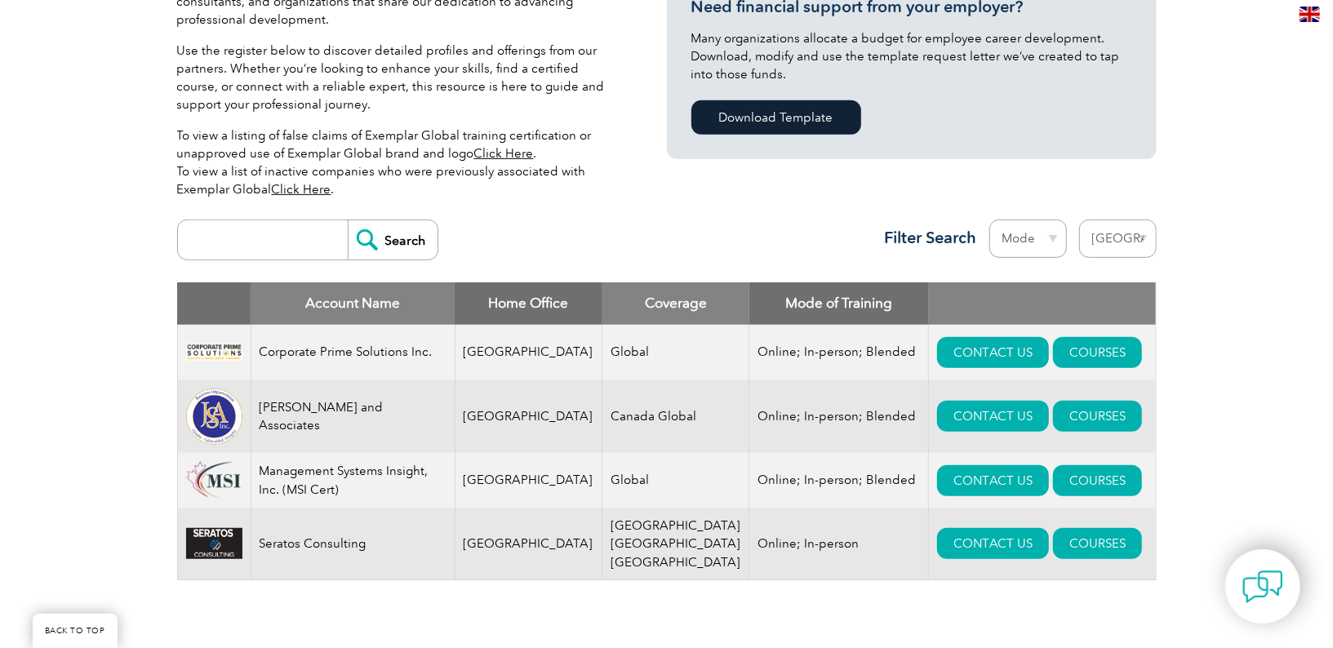
scroll to position [653, 0]
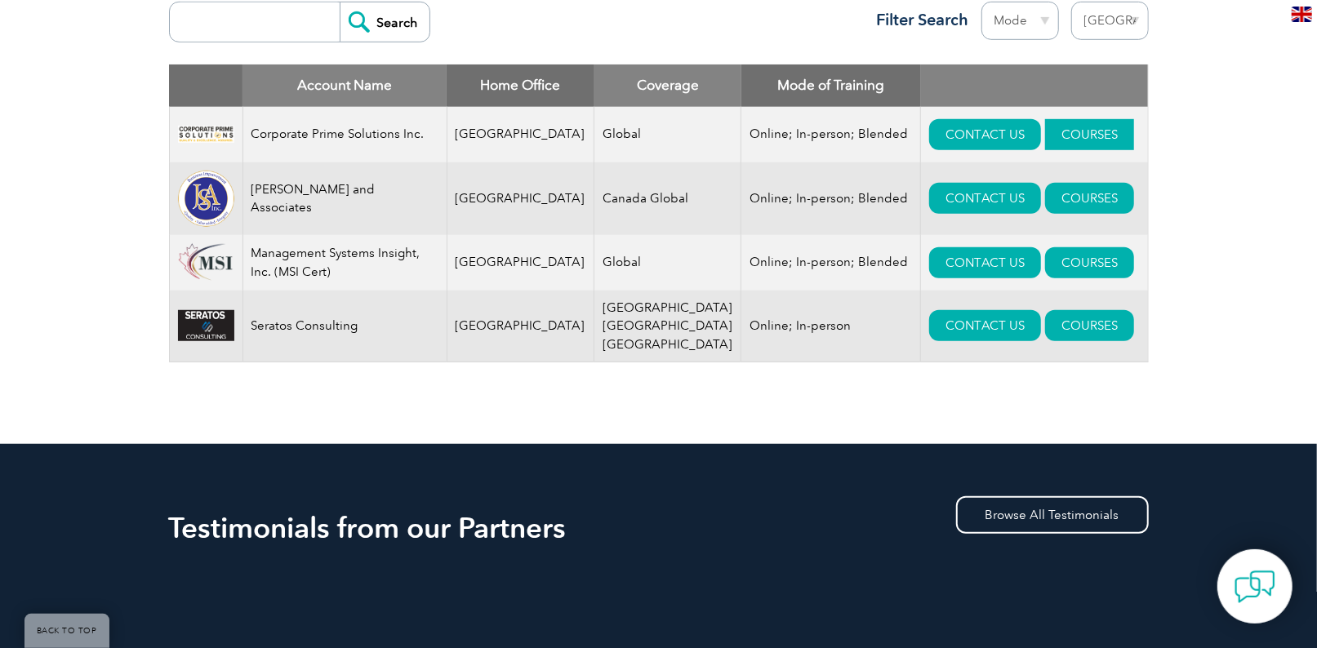
click at [1045, 137] on link "COURSES" at bounding box center [1089, 134] width 89 height 31
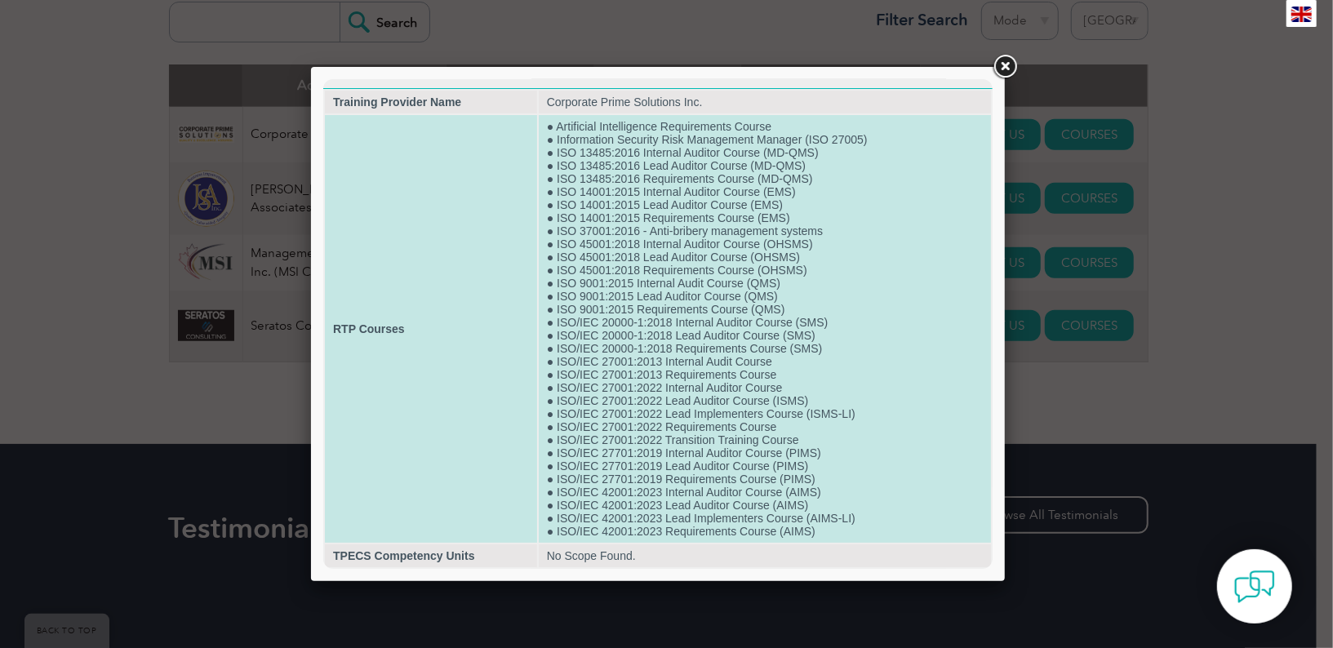
scroll to position [19, 0]
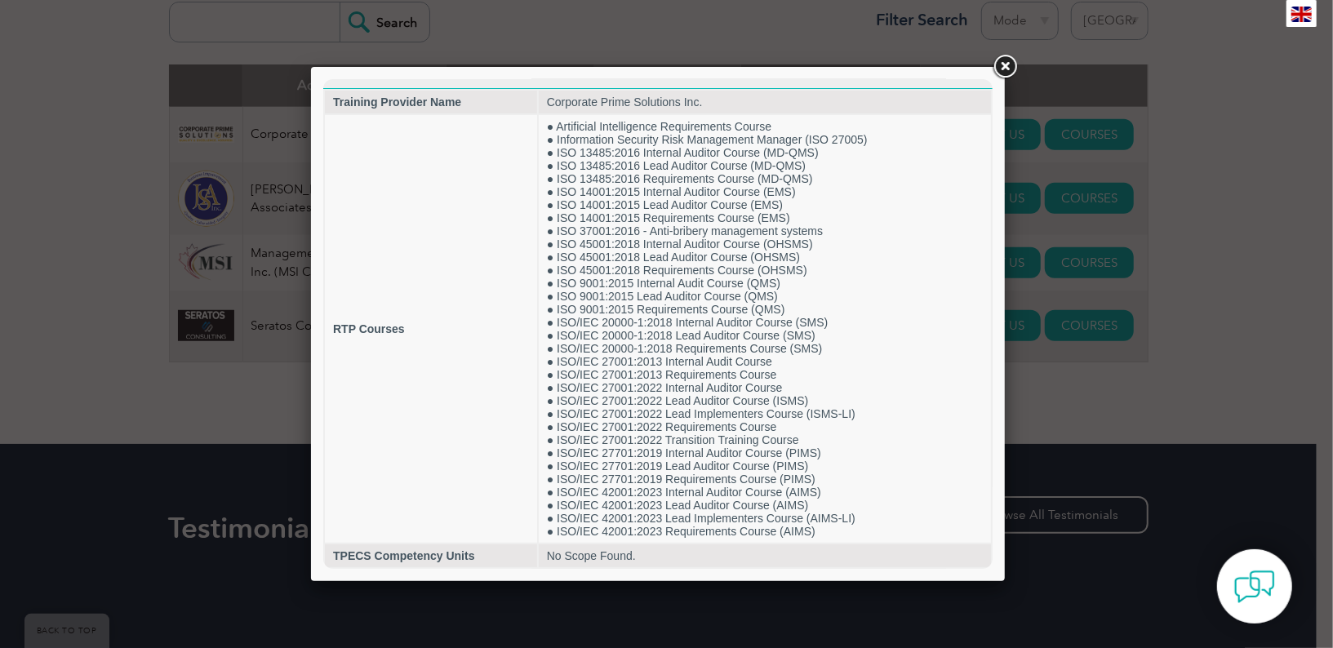
click at [1008, 67] on link at bounding box center [1004, 66] width 29 height 29
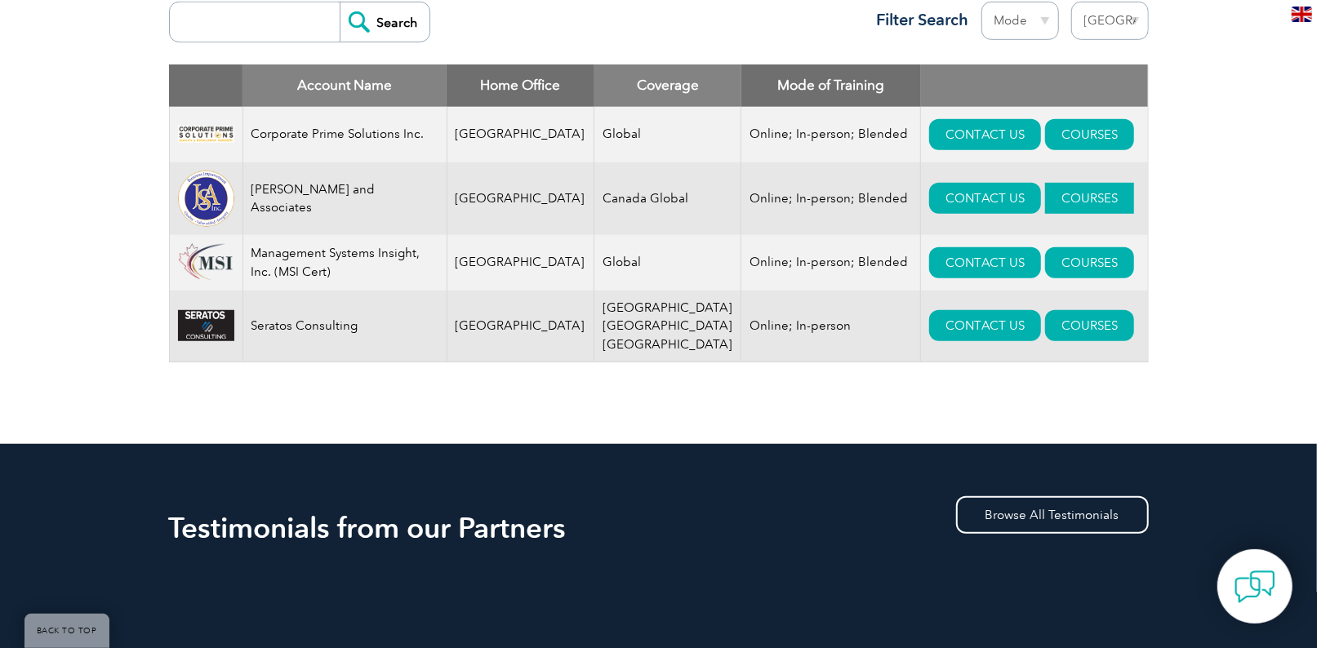
click at [1045, 198] on link "COURSES" at bounding box center [1089, 198] width 89 height 31
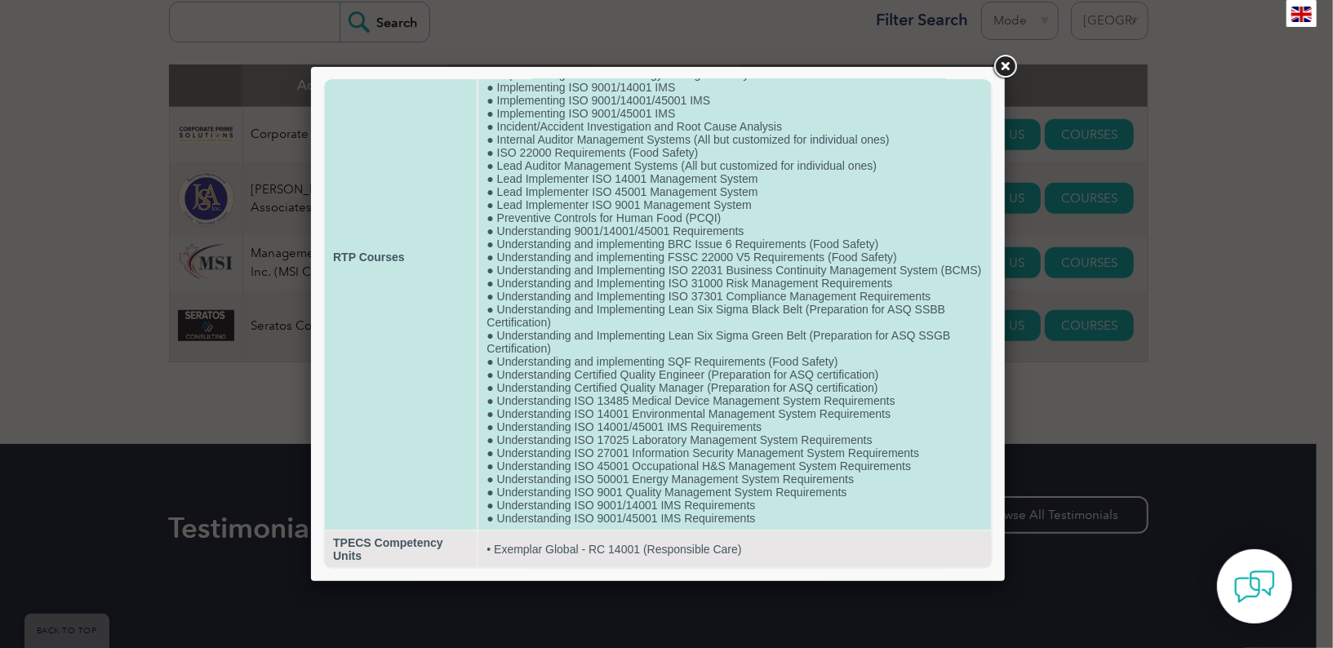
scroll to position [0, 0]
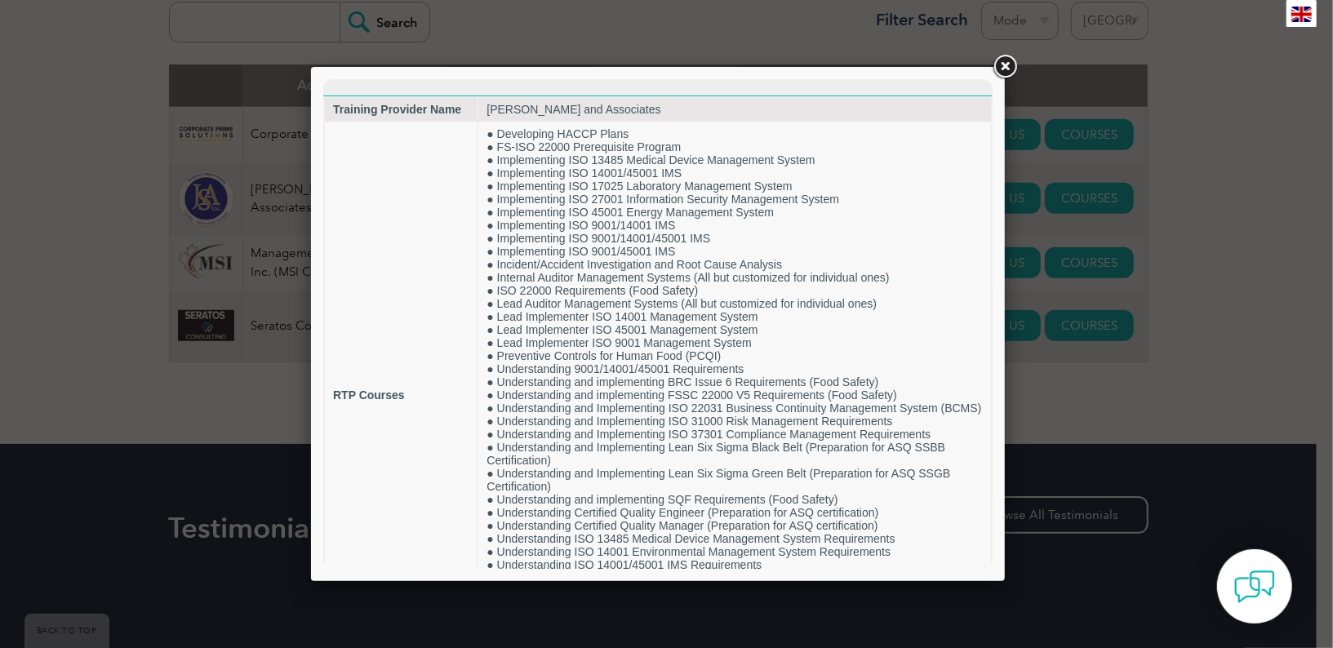
click at [1001, 58] on link at bounding box center [1004, 66] width 29 height 29
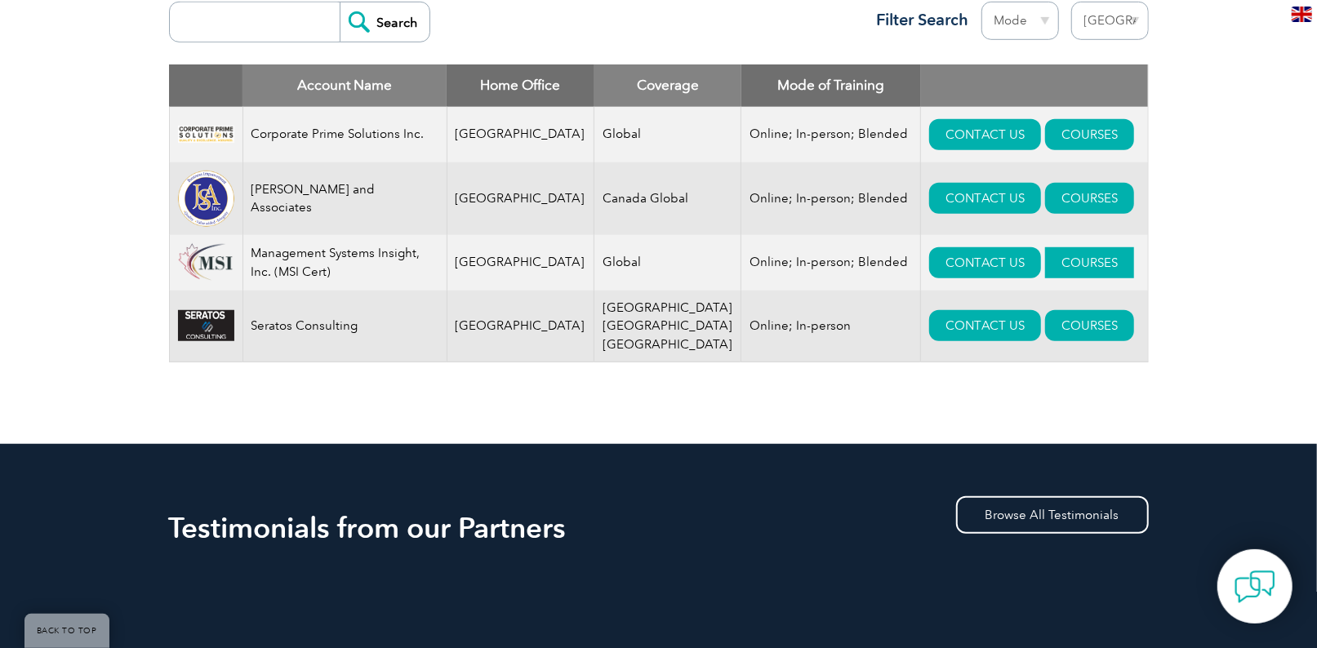
click at [1045, 262] on link "COURSES" at bounding box center [1089, 262] width 89 height 31
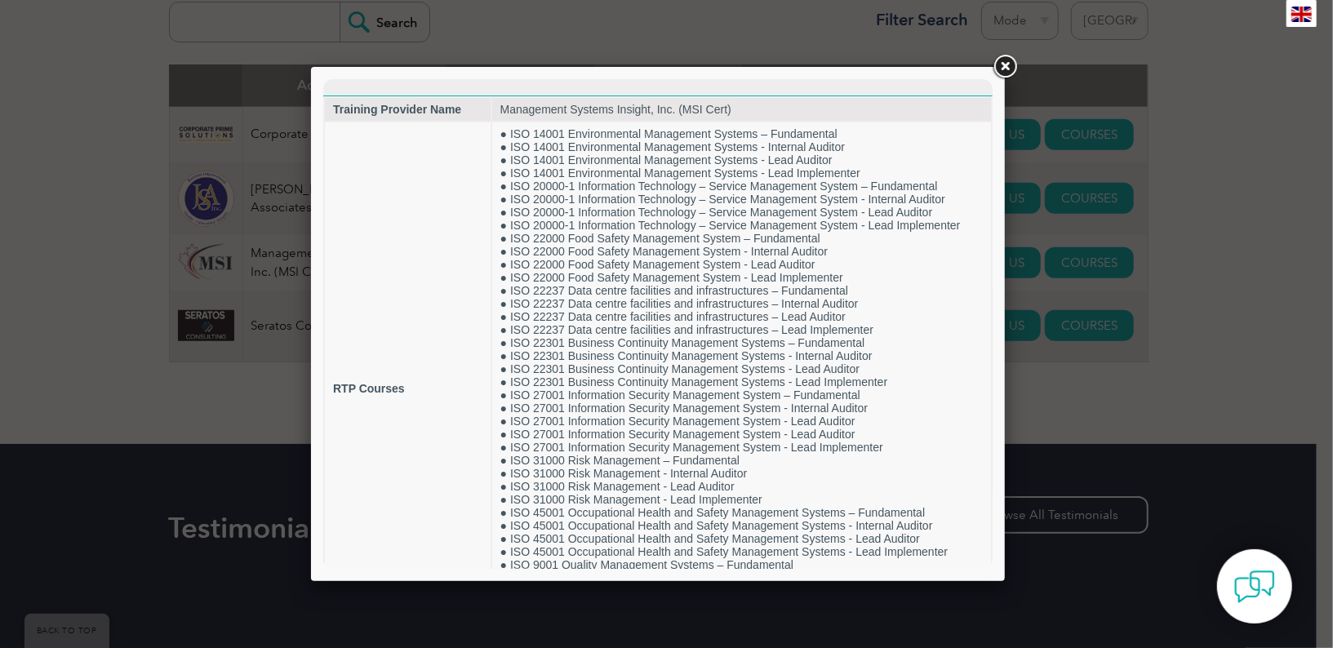
click at [1003, 68] on link at bounding box center [1004, 66] width 29 height 29
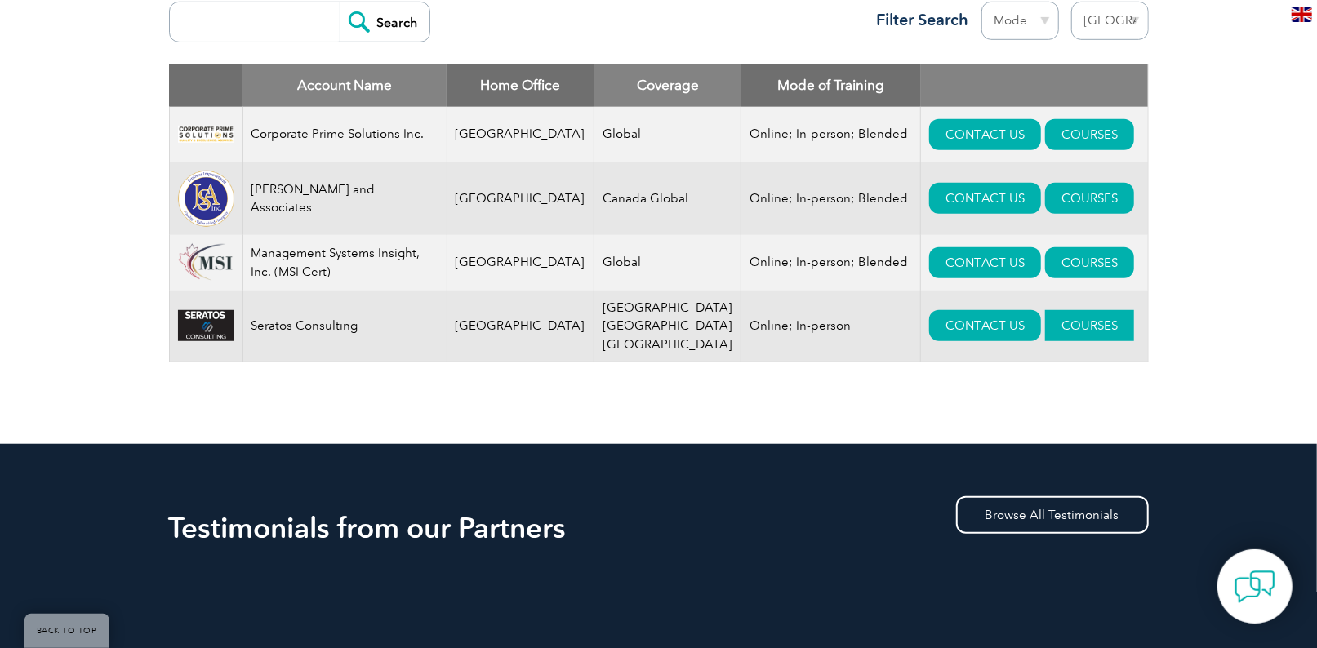
click at [1054, 323] on link "COURSES" at bounding box center [1089, 325] width 89 height 31
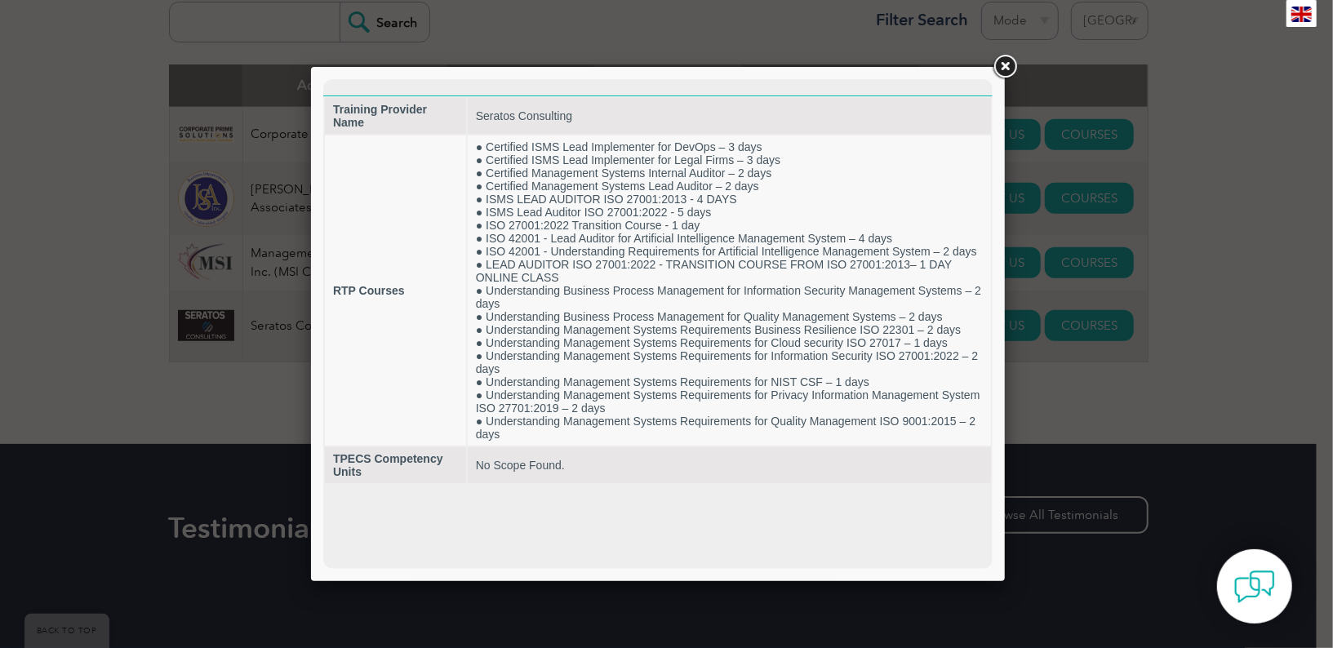
click at [1014, 65] on link at bounding box center [1004, 66] width 29 height 29
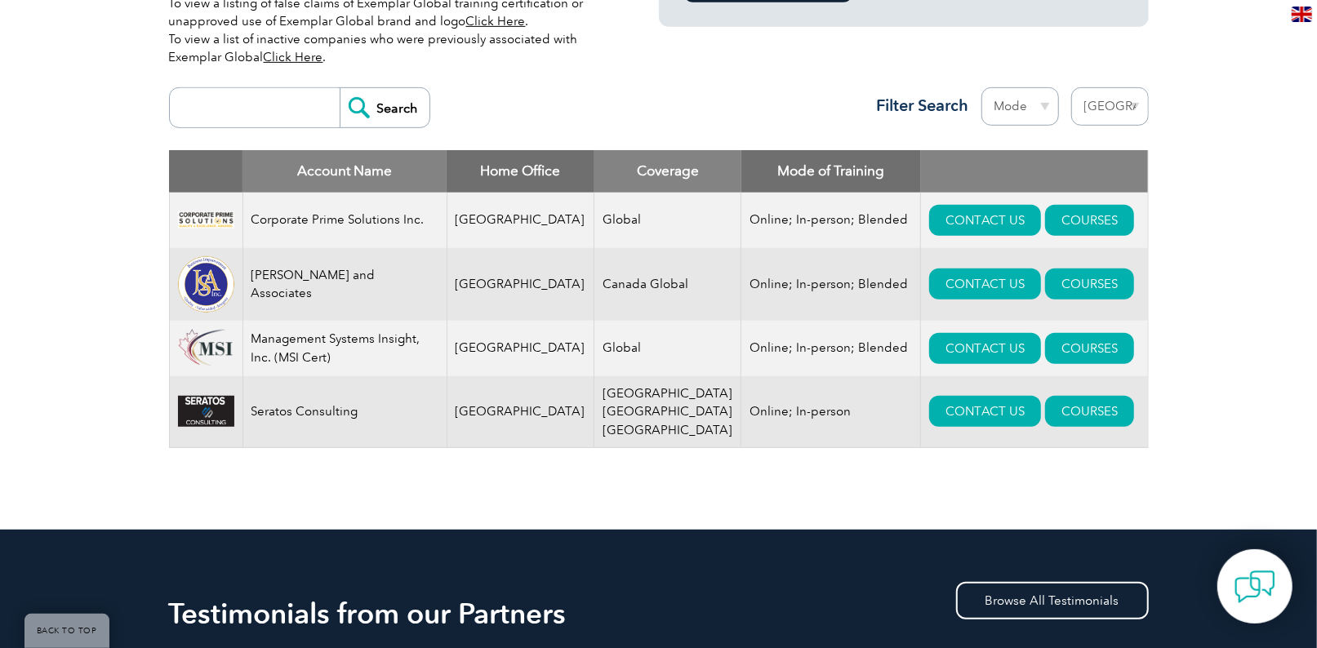
scroll to position [544, 0]
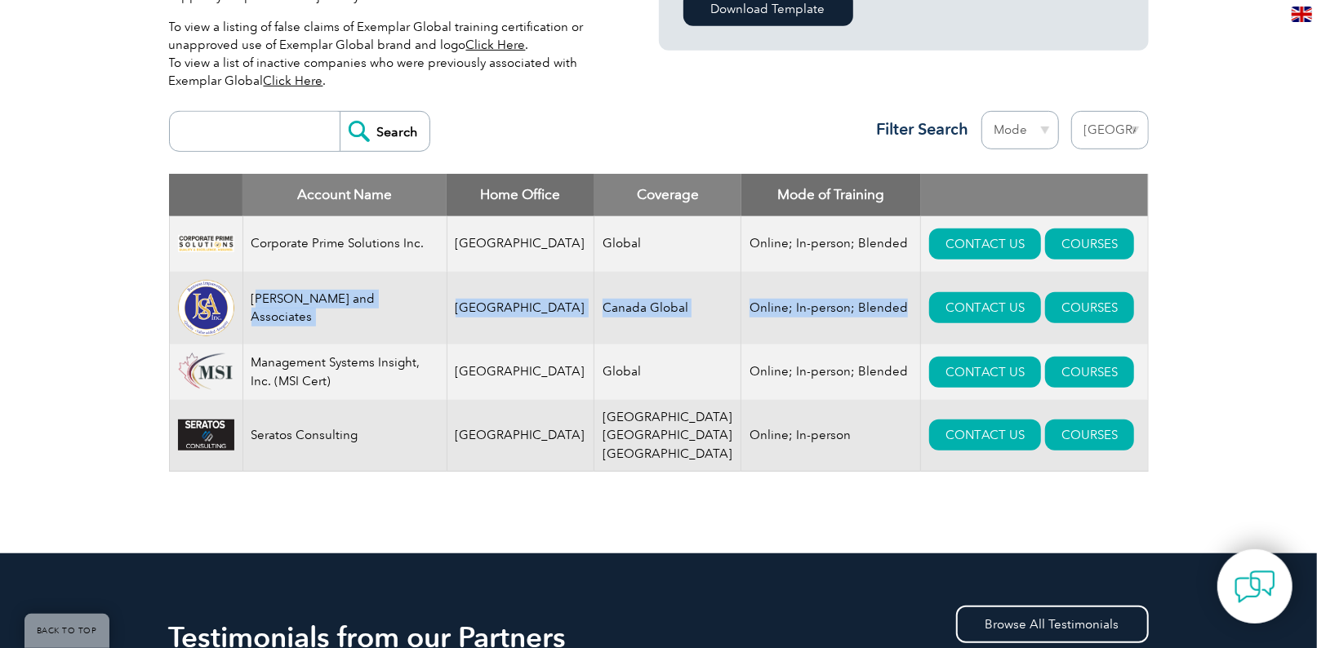
drag, startPoint x: 260, startPoint y: 309, endPoint x: 851, endPoint y: 306, distance: 590.4
click at [851, 306] on tr "[PERSON_NAME] and Associates [GEOGRAPHIC_DATA] [GEOGRAPHIC_DATA] Global Online;…" at bounding box center [658, 308] width 979 height 73
drag, startPoint x: 851, startPoint y: 306, endPoint x: 750, endPoint y: 307, distance: 100.4
click at [750, 307] on td "Online; In-person; Blended" at bounding box center [831, 308] width 180 height 73
click at [741, 318] on td "Online; In-person; Blended" at bounding box center [831, 308] width 180 height 73
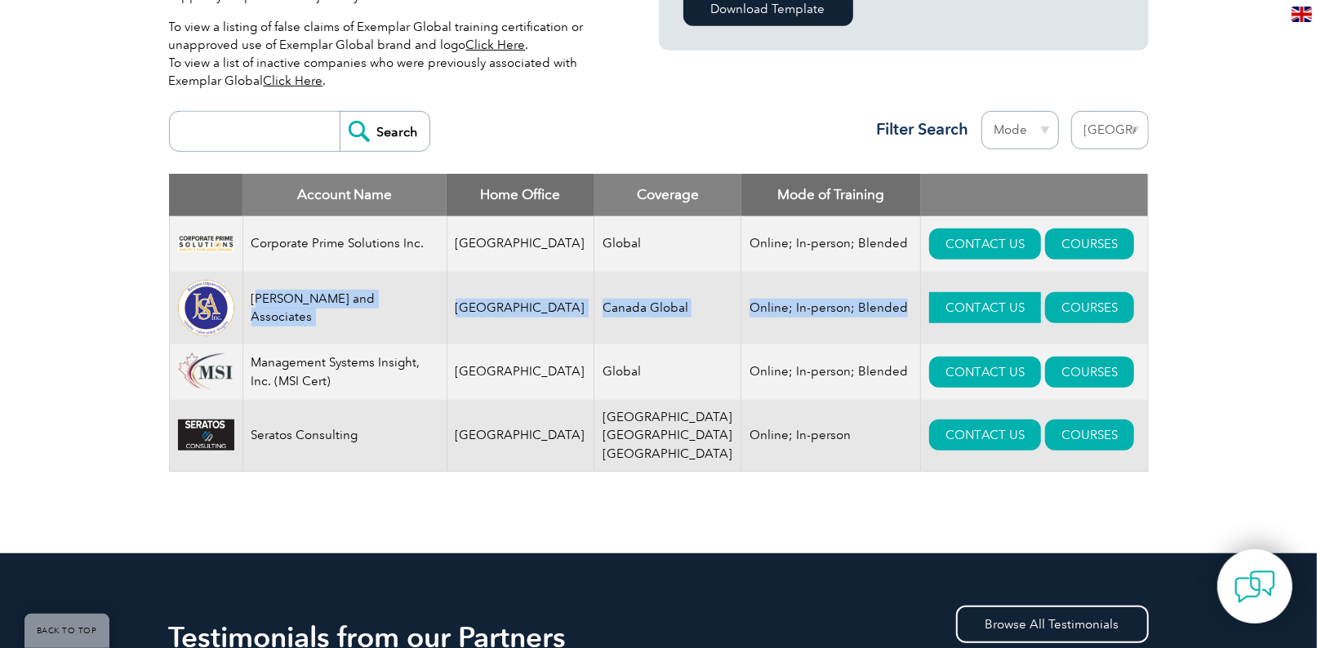
click at [929, 310] on link "CONTACT US" at bounding box center [985, 307] width 112 height 31
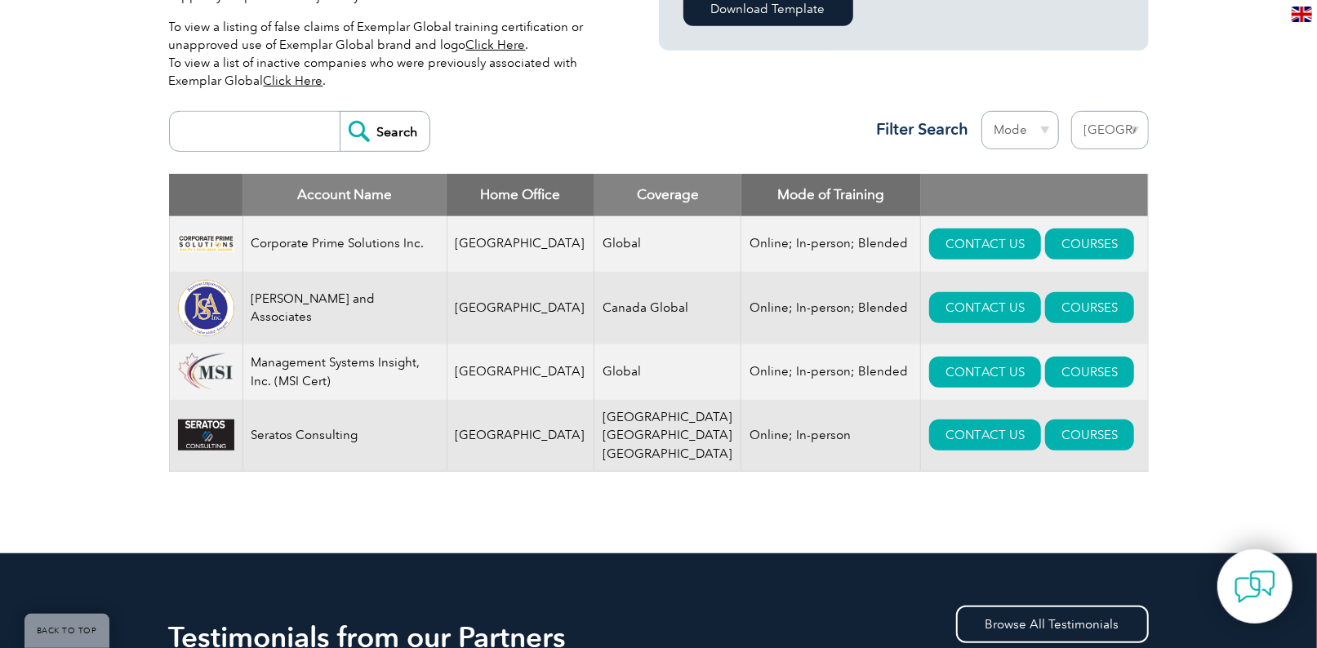
click at [71, 266] on div "Exemplar Global proudly works with a global network of training providers, cons…" at bounding box center [658, 185] width 1317 height 737
drag, startPoint x: 249, startPoint y: 440, endPoint x: 385, endPoint y: 438, distance: 135.6
click at [385, 438] on td "Seratos Consulting" at bounding box center [345, 436] width 204 height 72
drag, startPoint x: 385, startPoint y: 438, endPoint x: 510, endPoint y: 439, distance: 124.9
click at [510, 439] on td "[GEOGRAPHIC_DATA]" at bounding box center [521, 436] width 148 height 72
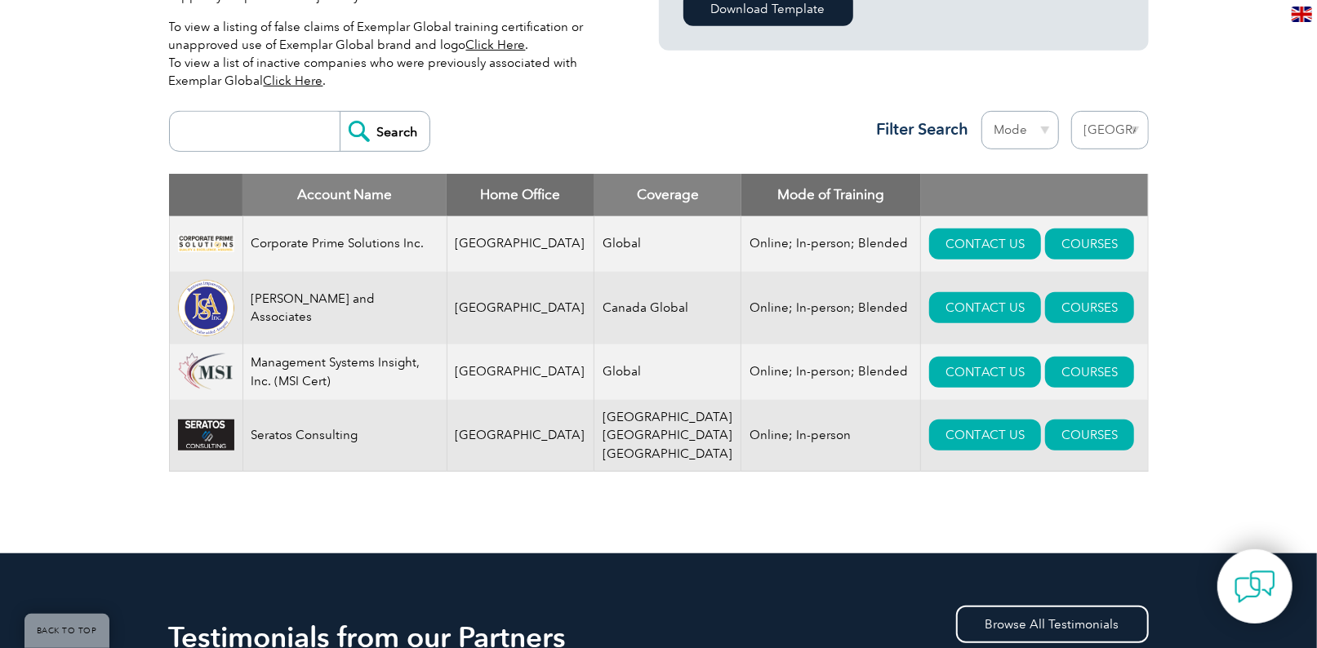
click at [465, 243] on td "[GEOGRAPHIC_DATA]" at bounding box center [521, 244] width 148 height 56
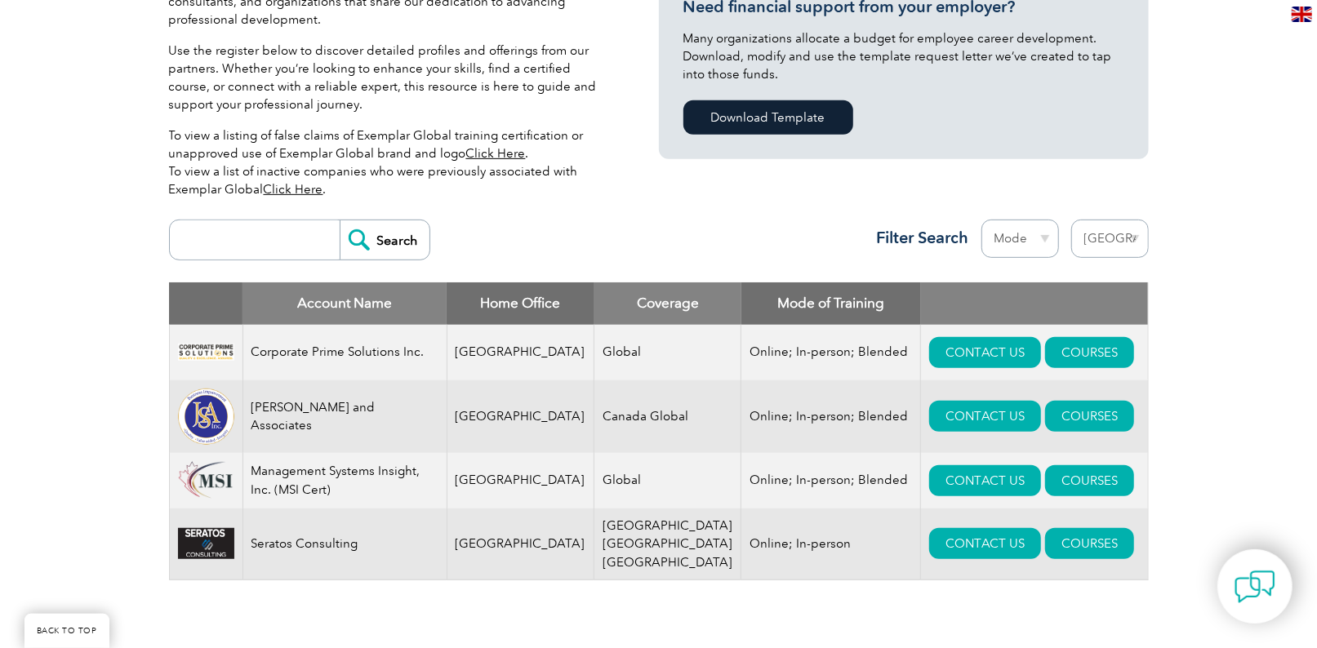
click at [1127, 245] on select "Region [GEOGRAPHIC_DATA] [GEOGRAPHIC_DATA] [GEOGRAPHIC_DATA] [GEOGRAPHIC_DATA] …" at bounding box center [1110, 239] width 78 height 38
click at [1221, 214] on div "Exemplar Global proudly works with a global network of training providers, cons…" at bounding box center [658, 294] width 1317 height 737
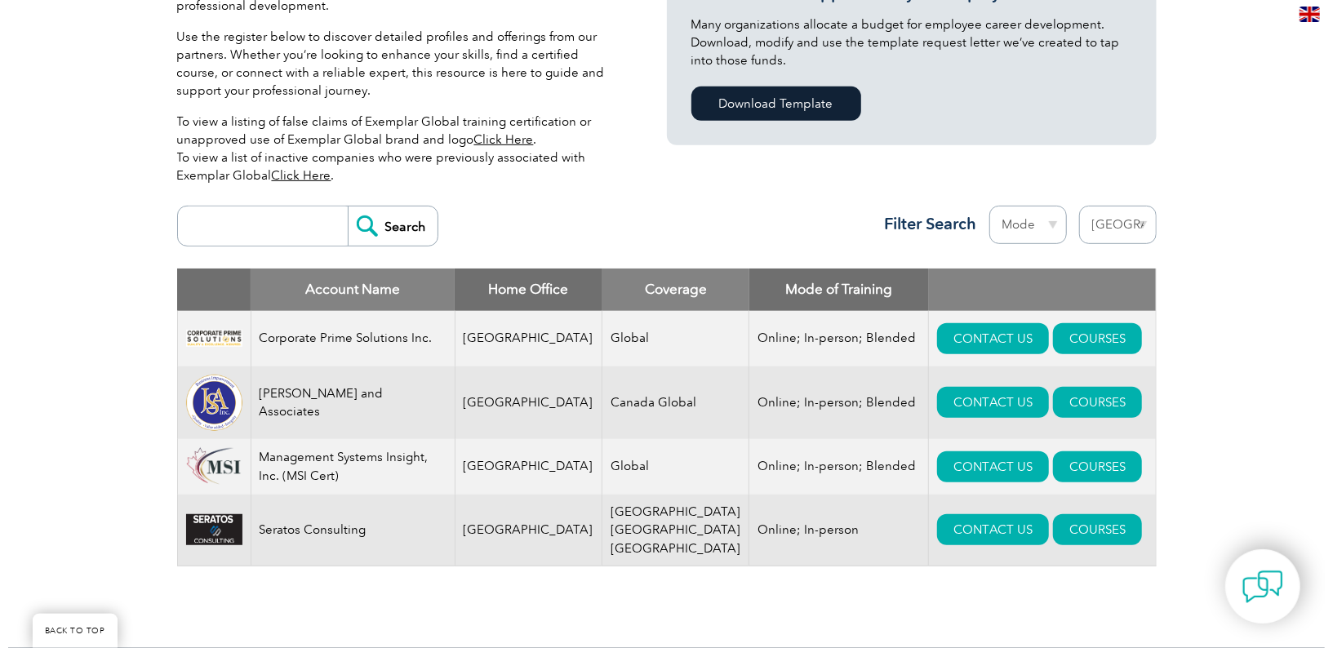
scroll to position [544, 0]
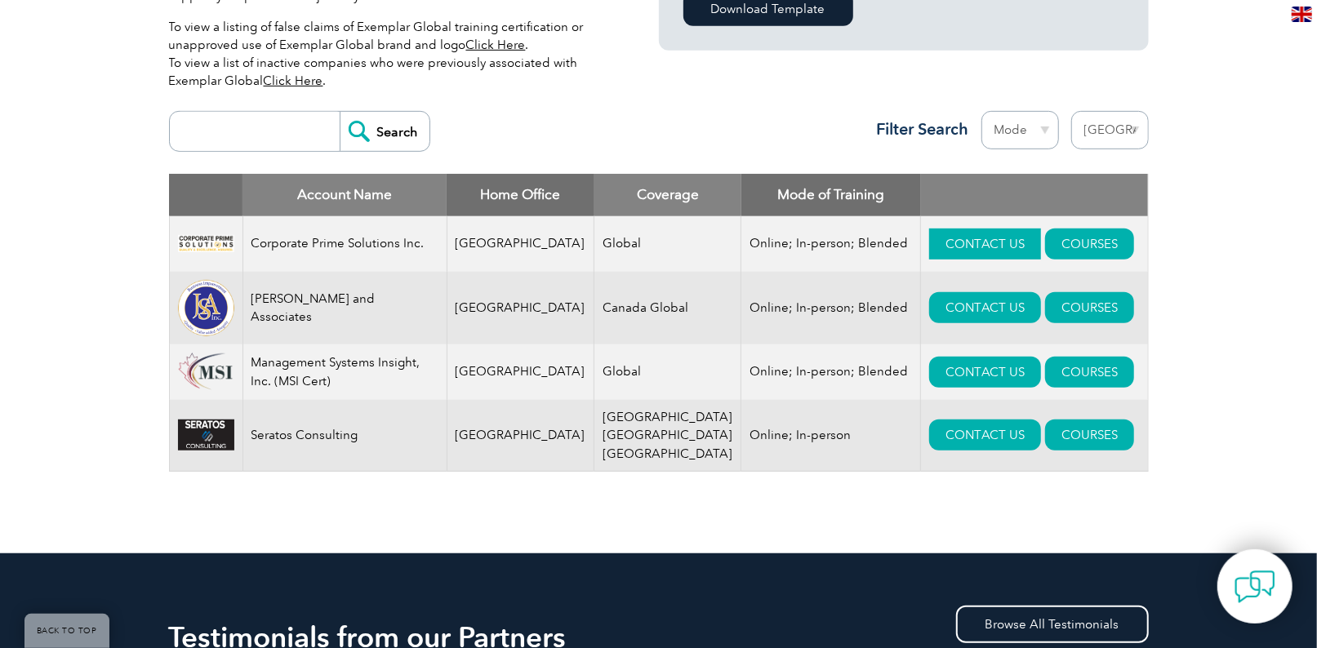
click at [929, 233] on link "CONTACT US" at bounding box center [985, 244] width 112 height 31
click at [929, 367] on link "CONTACT US" at bounding box center [985, 372] width 112 height 31
click at [1045, 371] on link "COURSES" at bounding box center [1089, 372] width 89 height 31
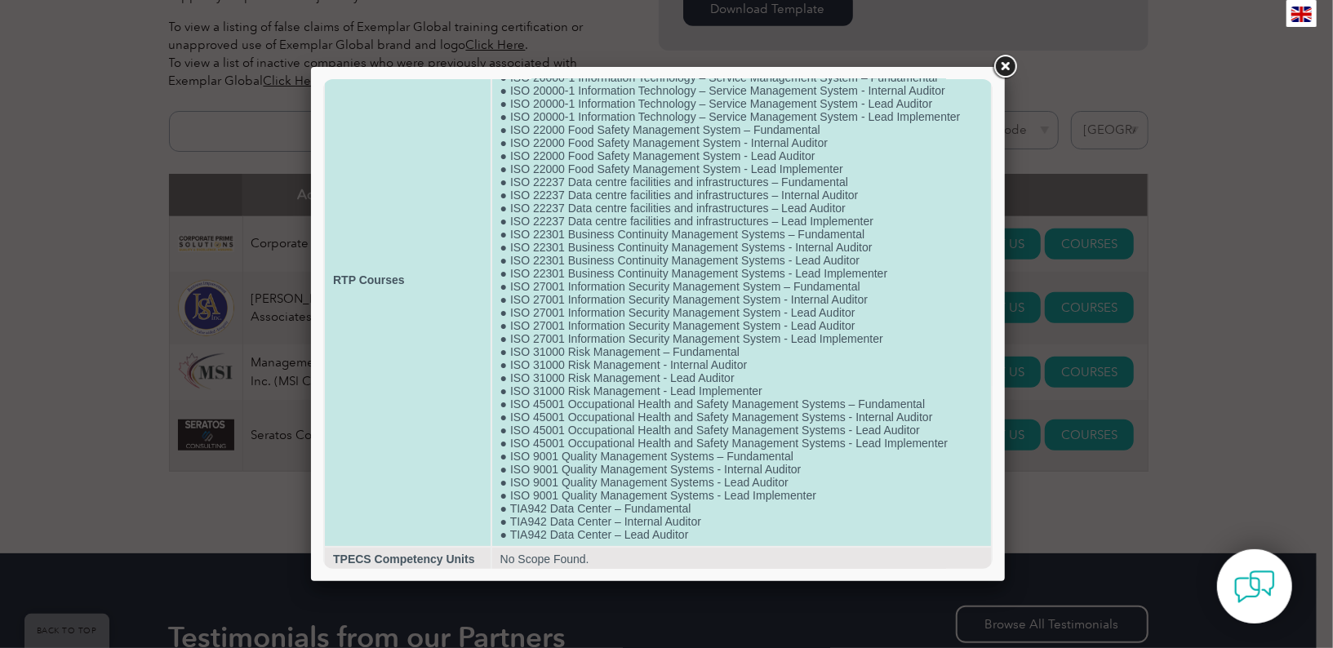
scroll to position [126, 0]
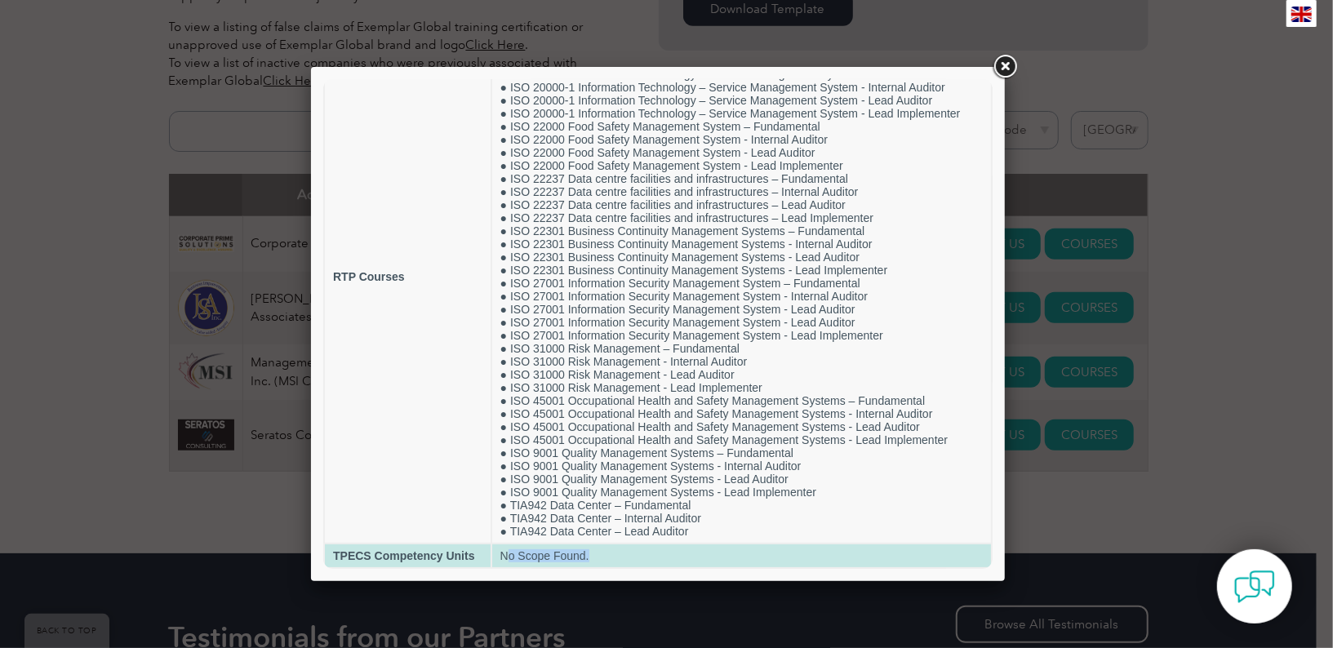
drag, startPoint x: 504, startPoint y: 551, endPoint x: 612, endPoint y: 551, distance: 107.8
click at [612, 551] on td "No Scope Found." at bounding box center [741, 555] width 499 height 23
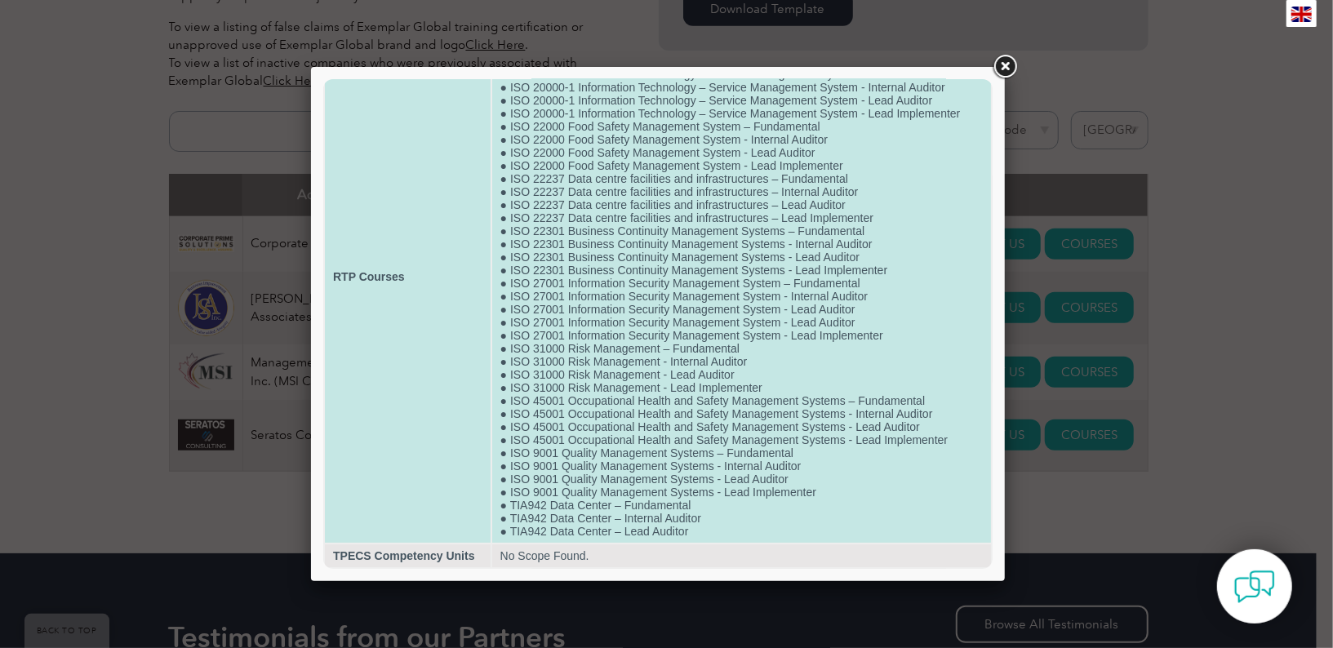
drag, startPoint x: 612, startPoint y: 551, endPoint x: 572, endPoint y: 502, distance: 63.3
click at [572, 502] on td "● ISO 14001 Environmental Management Systems – Fundamental ● ISO 14001 Environm…" at bounding box center [741, 276] width 499 height 532
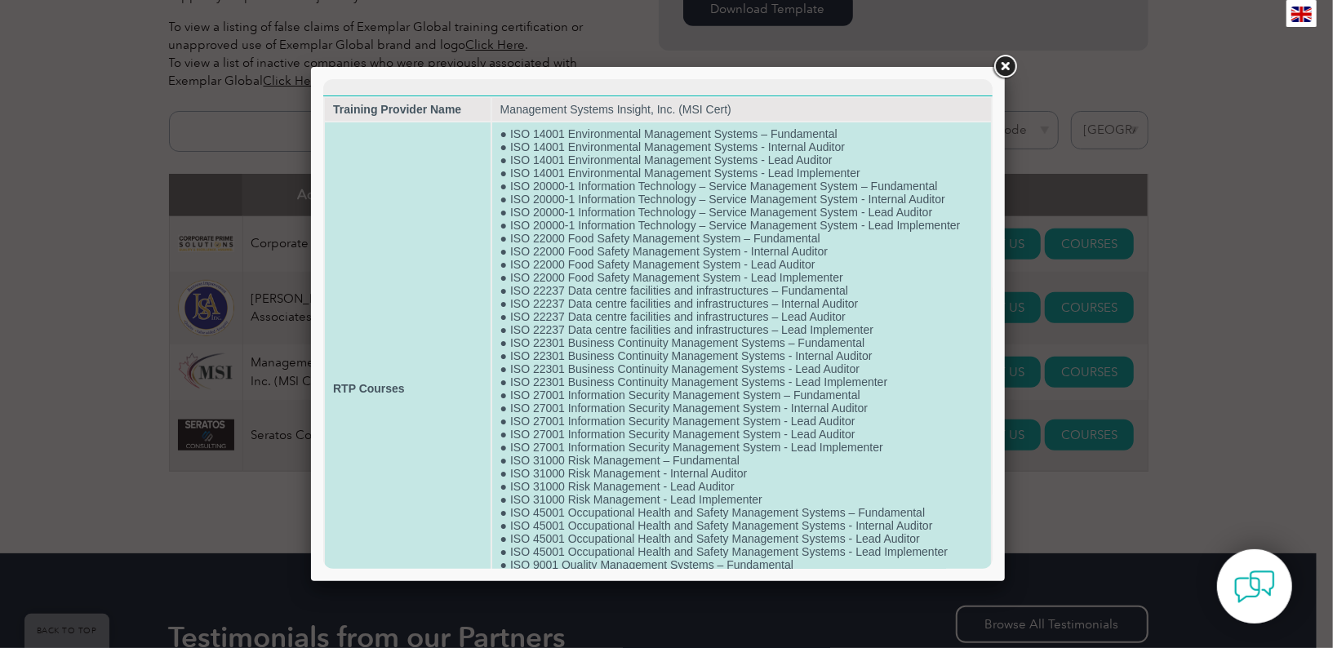
scroll to position [0, 0]
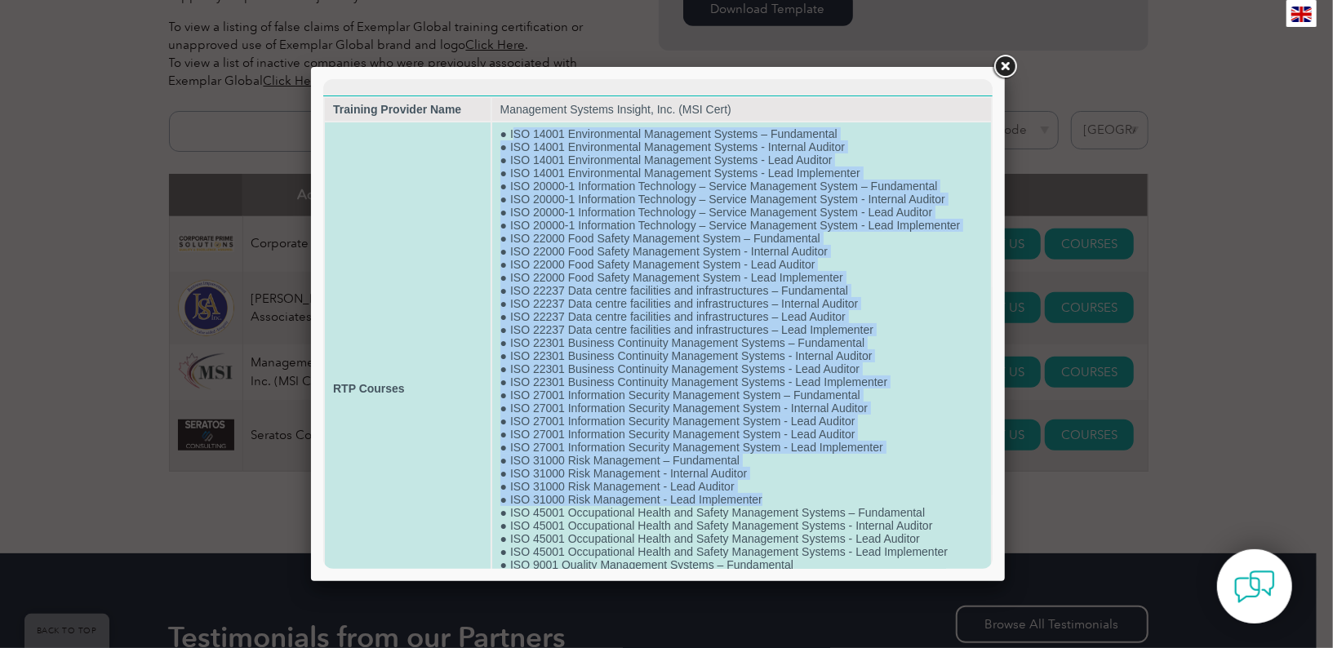
drag, startPoint x: 506, startPoint y: 127, endPoint x: 888, endPoint y: 514, distance: 543.3
click at [888, 514] on td "● ISO 14001 Environmental Management Systems – Fundamental ● ISO 14001 Environm…" at bounding box center [741, 388] width 499 height 532
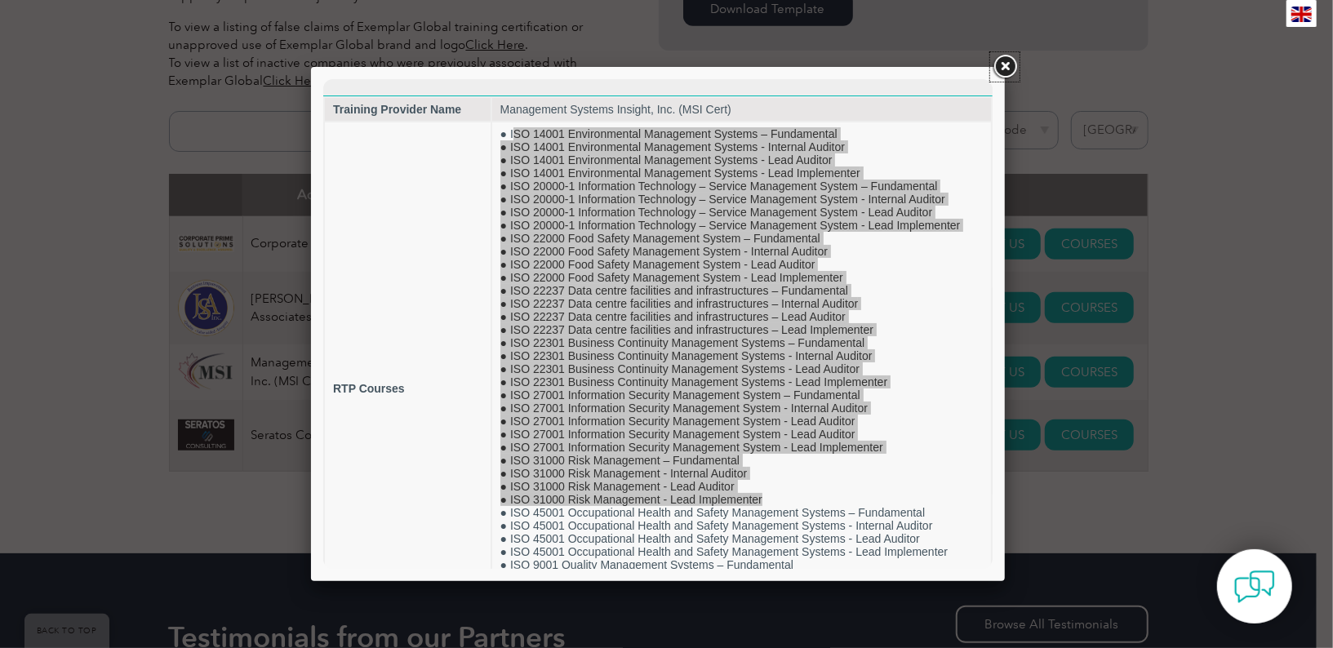
drag, startPoint x: 1005, startPoint y: 60, endPoint x: 1004, endPoint y: 69, distance: 9.0
click at [1005, 60] on link at bounding box center [1004, 66] width 29 height 29
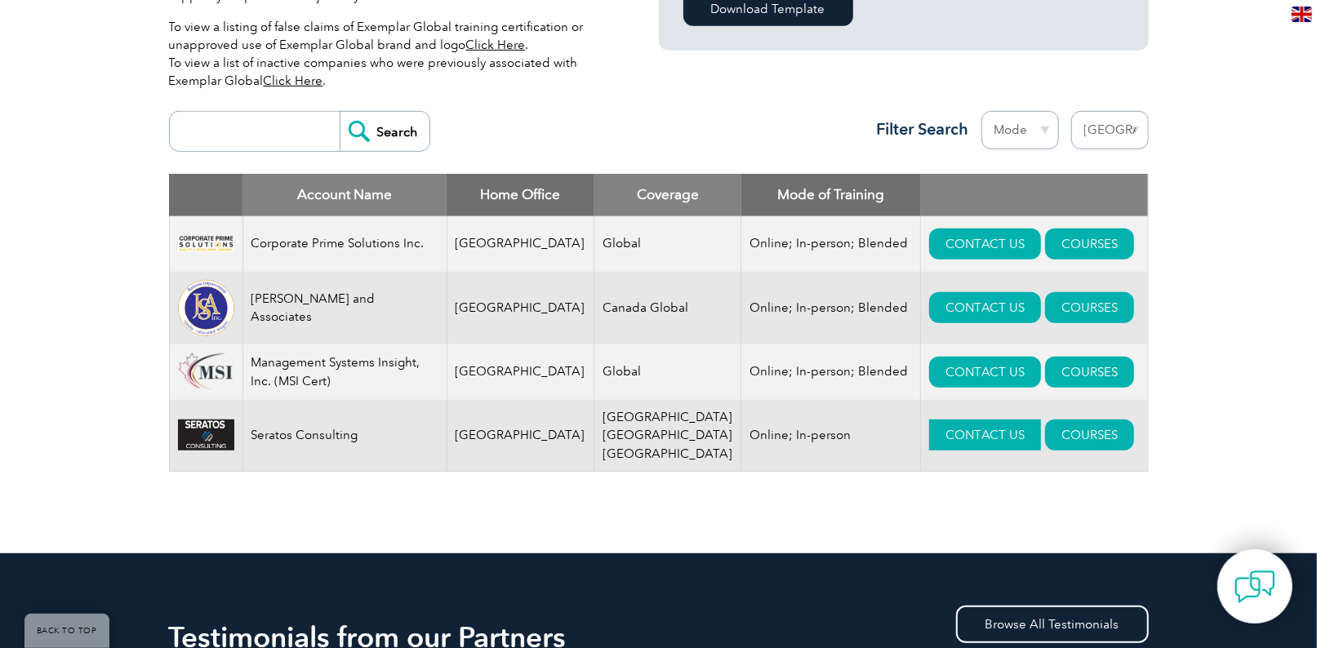
click at [965, 434] on link "CONTACT US" at bounding box center [985, 435] width 112 height 31
